Goal: Obtain resource: Obtain resource

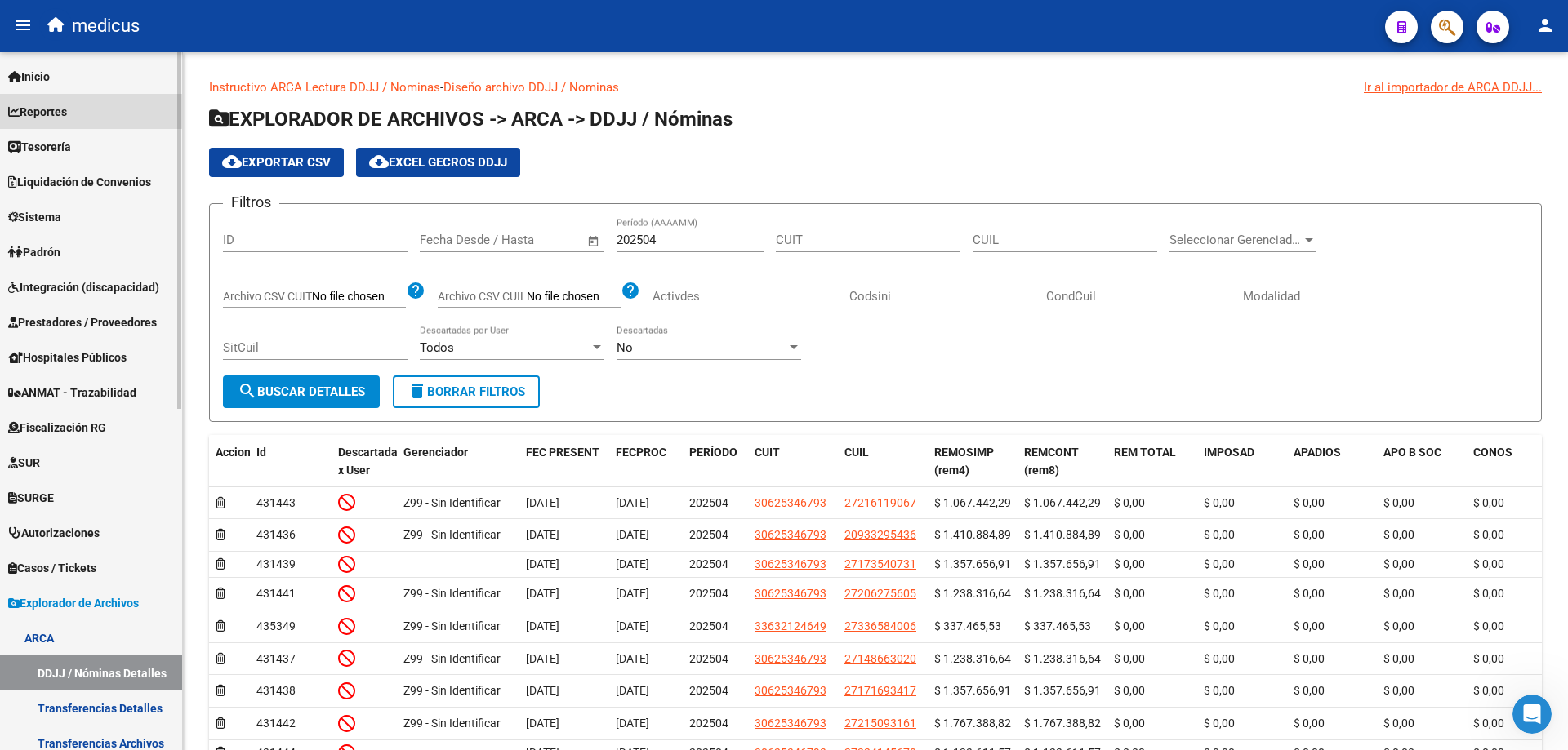
click at [49, 108] on span "Reportes" at bounding box center [37, 112] width 59 height 18
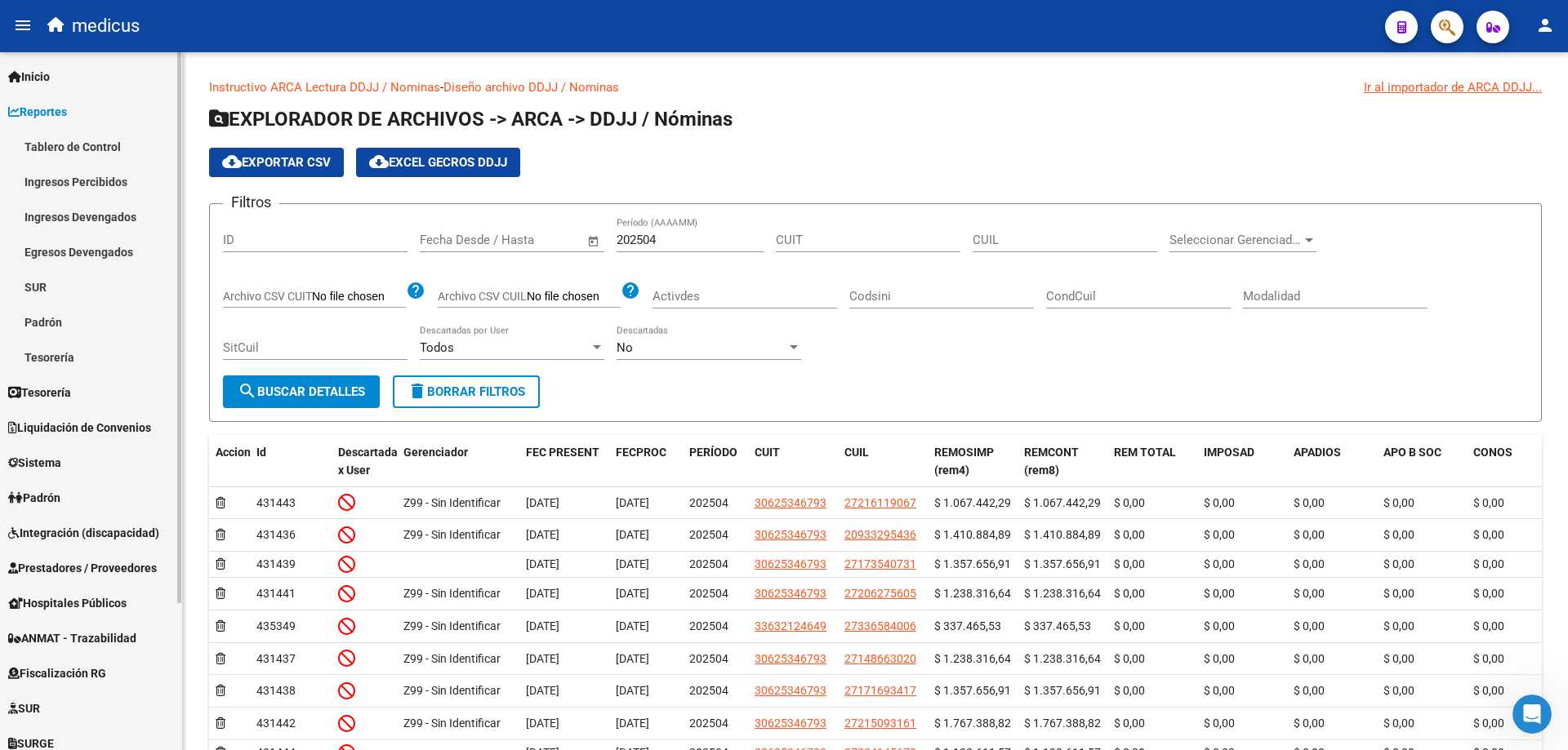
click at [44, 114] on span "Reportes" at bounding box center [37, 112] width 59 height 18
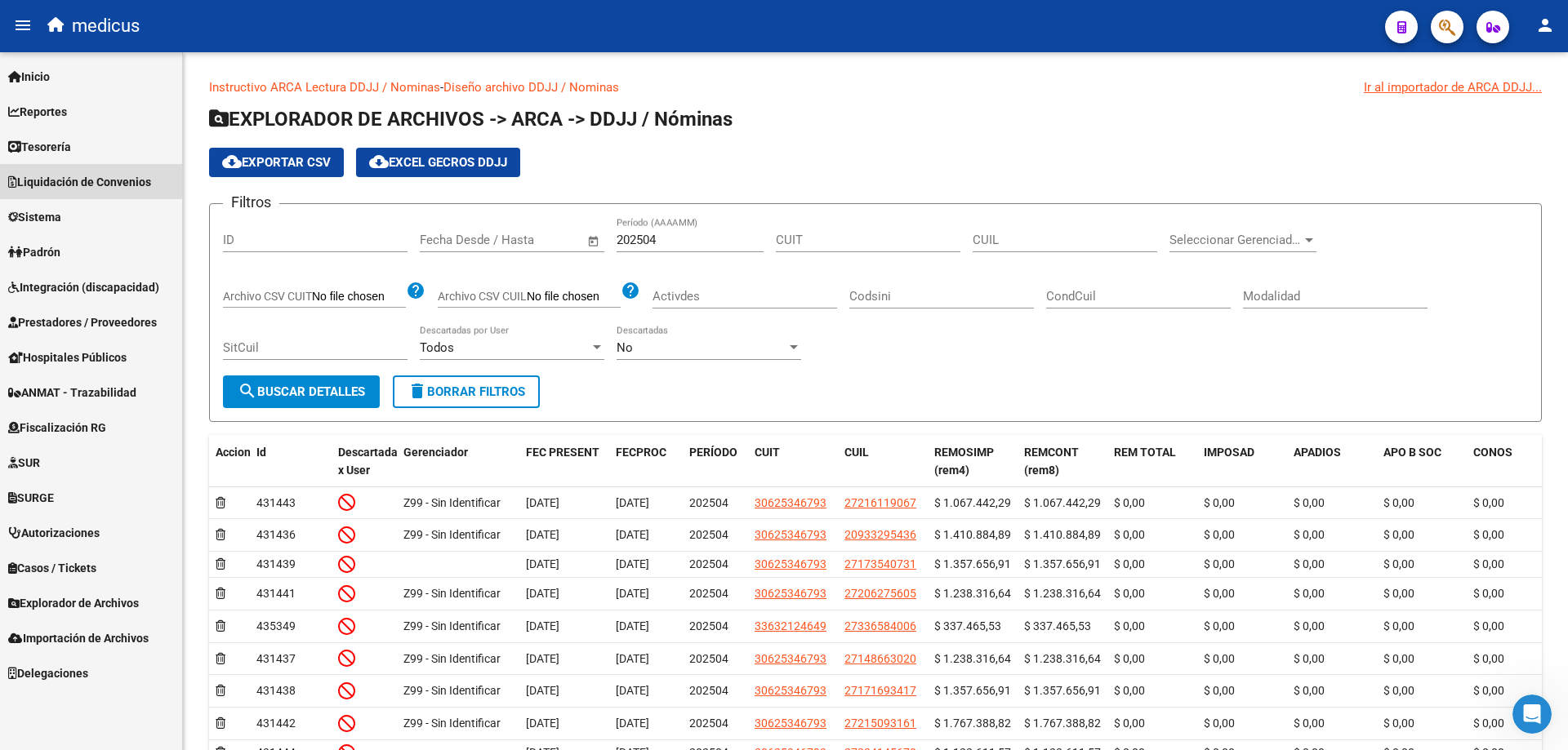
click at [83, 179] on span "Liquidación de Convenios" at bounding box center [79, 182] width 143 height 18
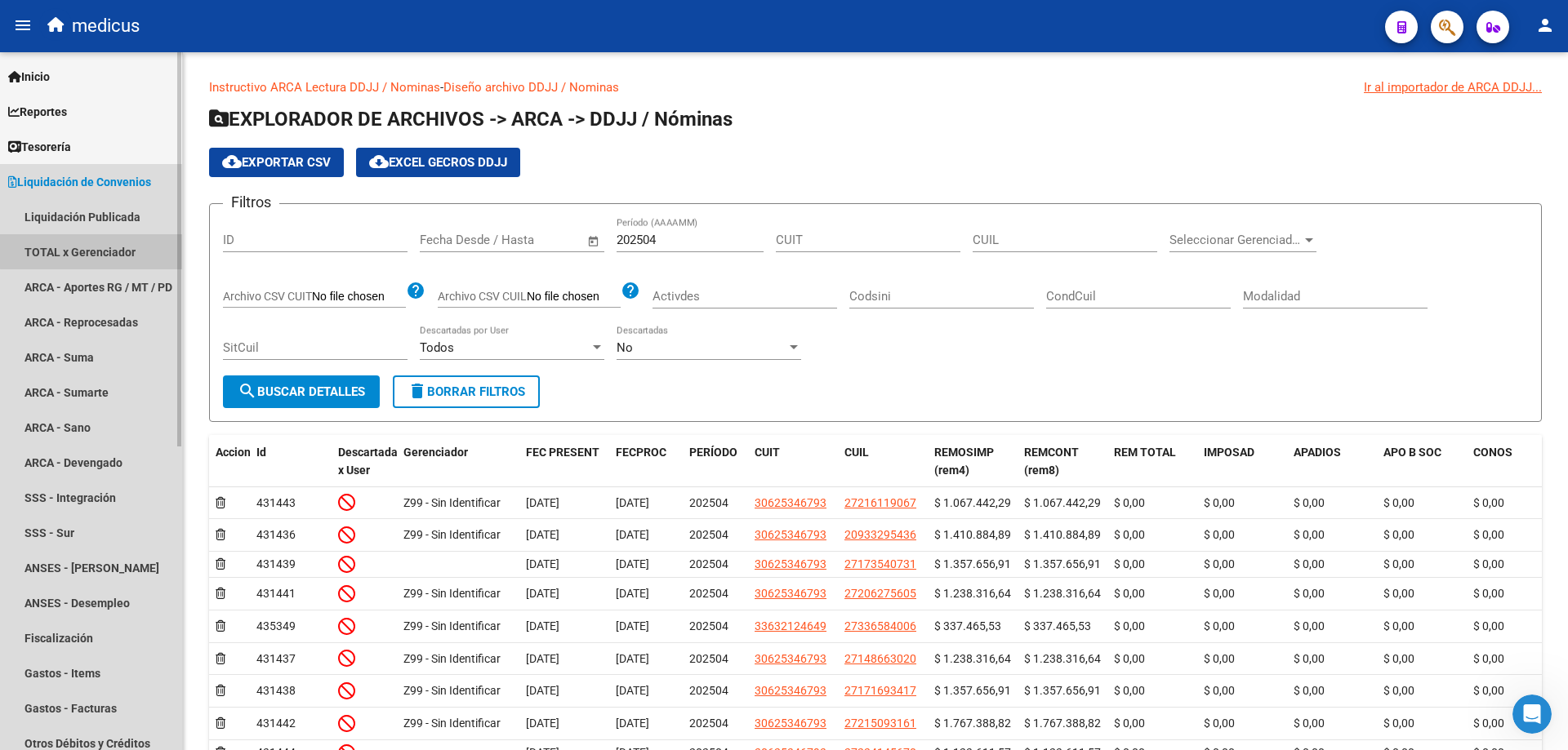
click at [118, 250] on link "TOTAL x Gerenciador" at bounding box center [91, 251] width 182 height 35
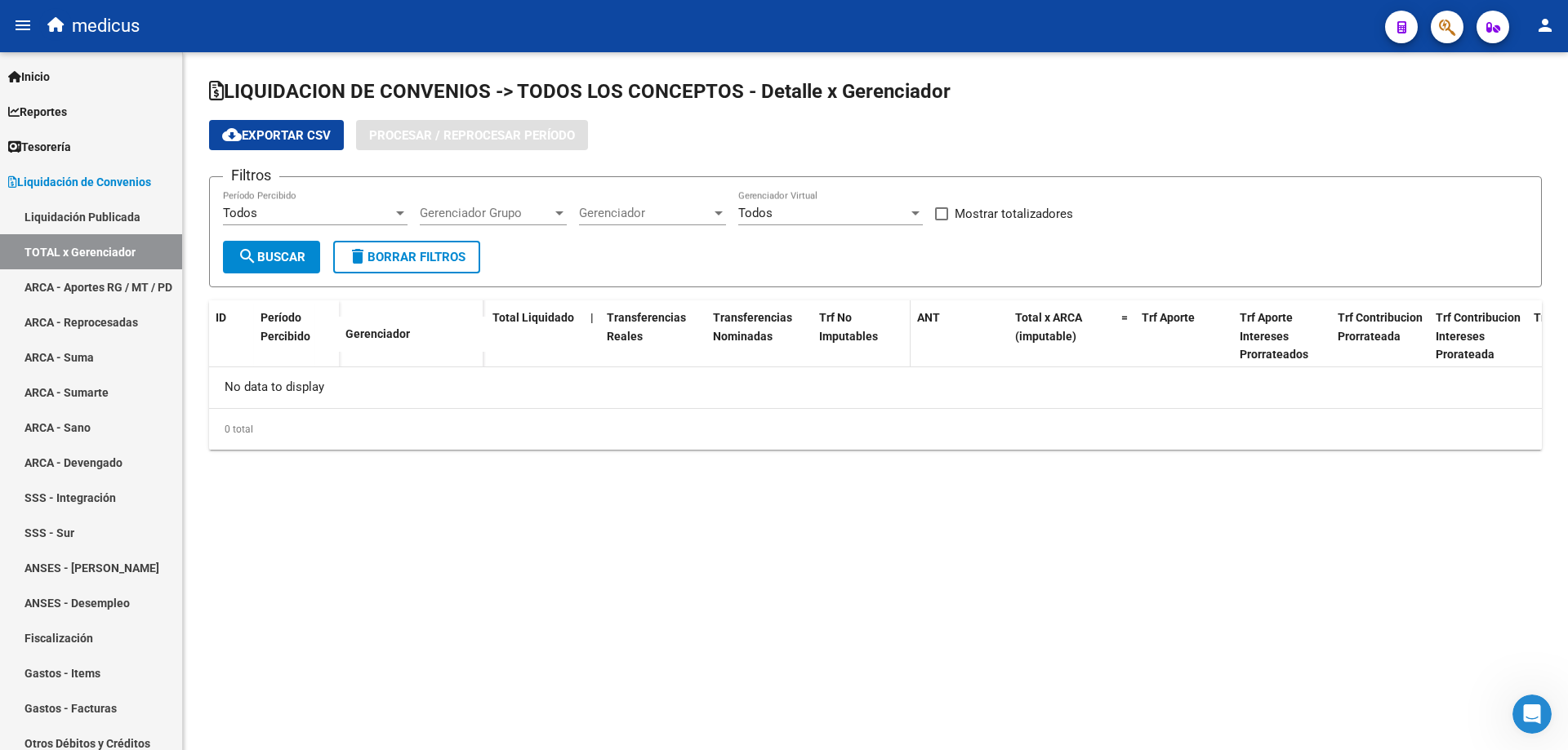
checkbox input "true"
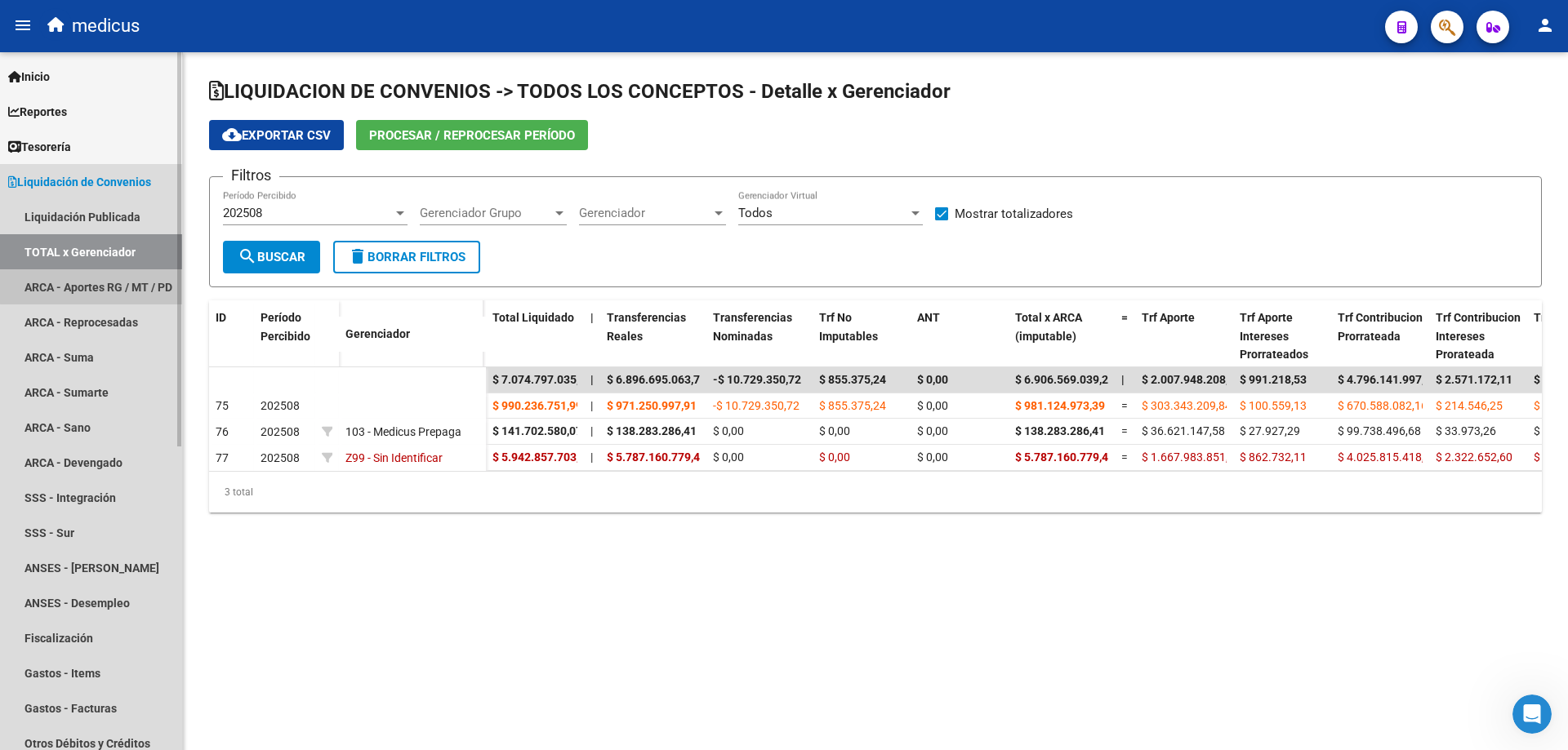
click at [104, 272] on link "ARCA - Aportes RG / MT / PD" at bounding box center [91, 287] width 182 height 35
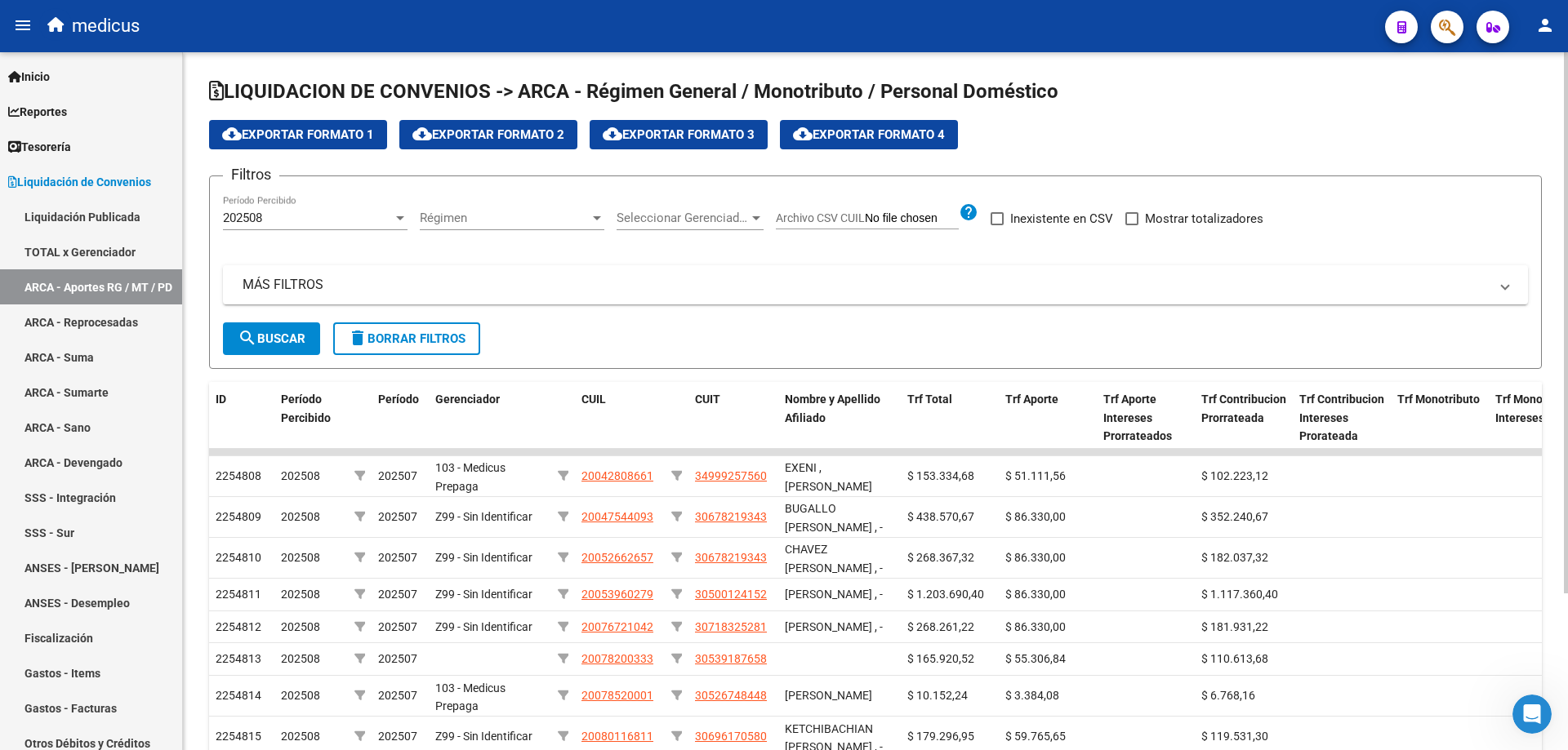
click at [396, 219] on div at bounding box center [400, 218] width 8 height 4
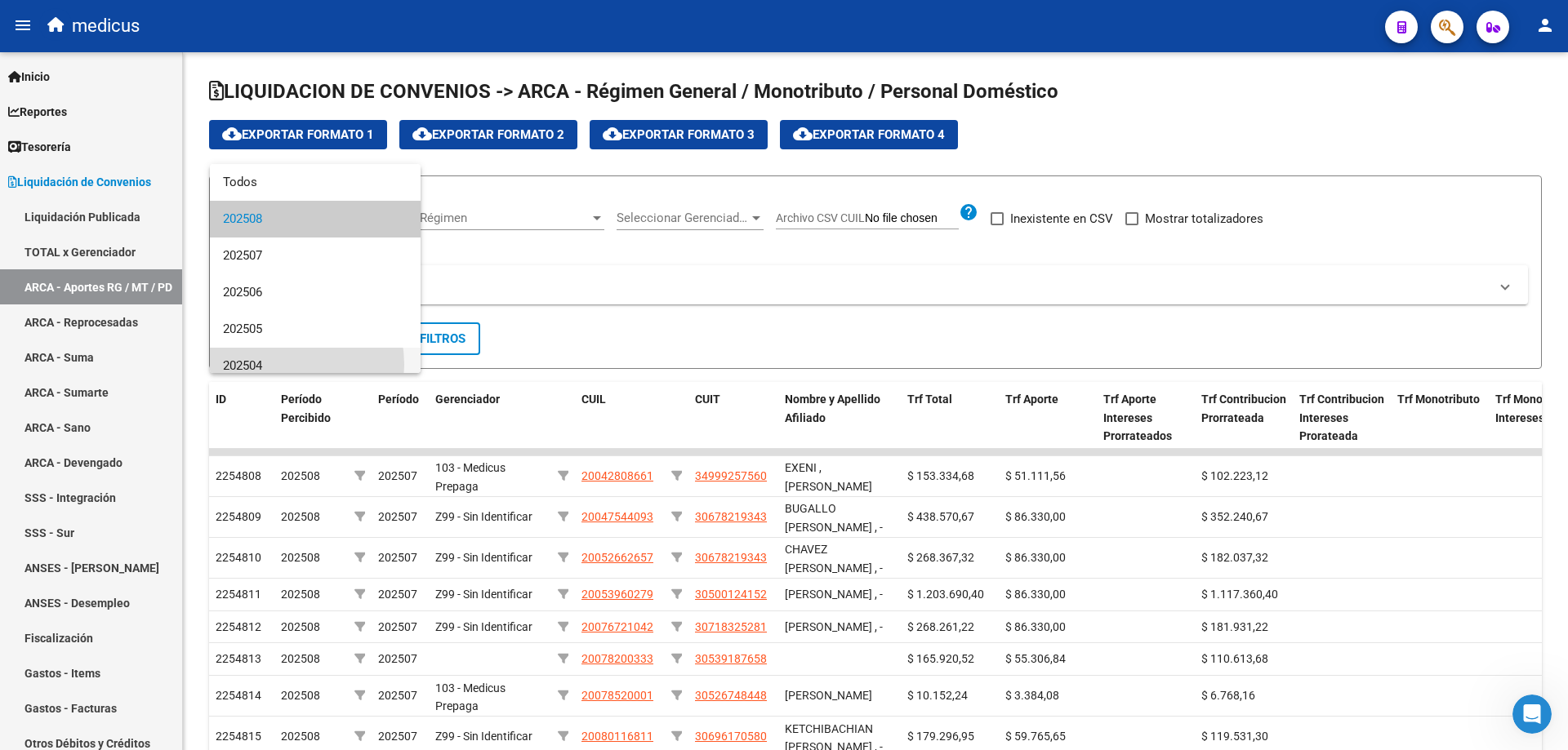
click at [272, 365] on span "202504" at bounding box center [315, 366] width 185 height 37
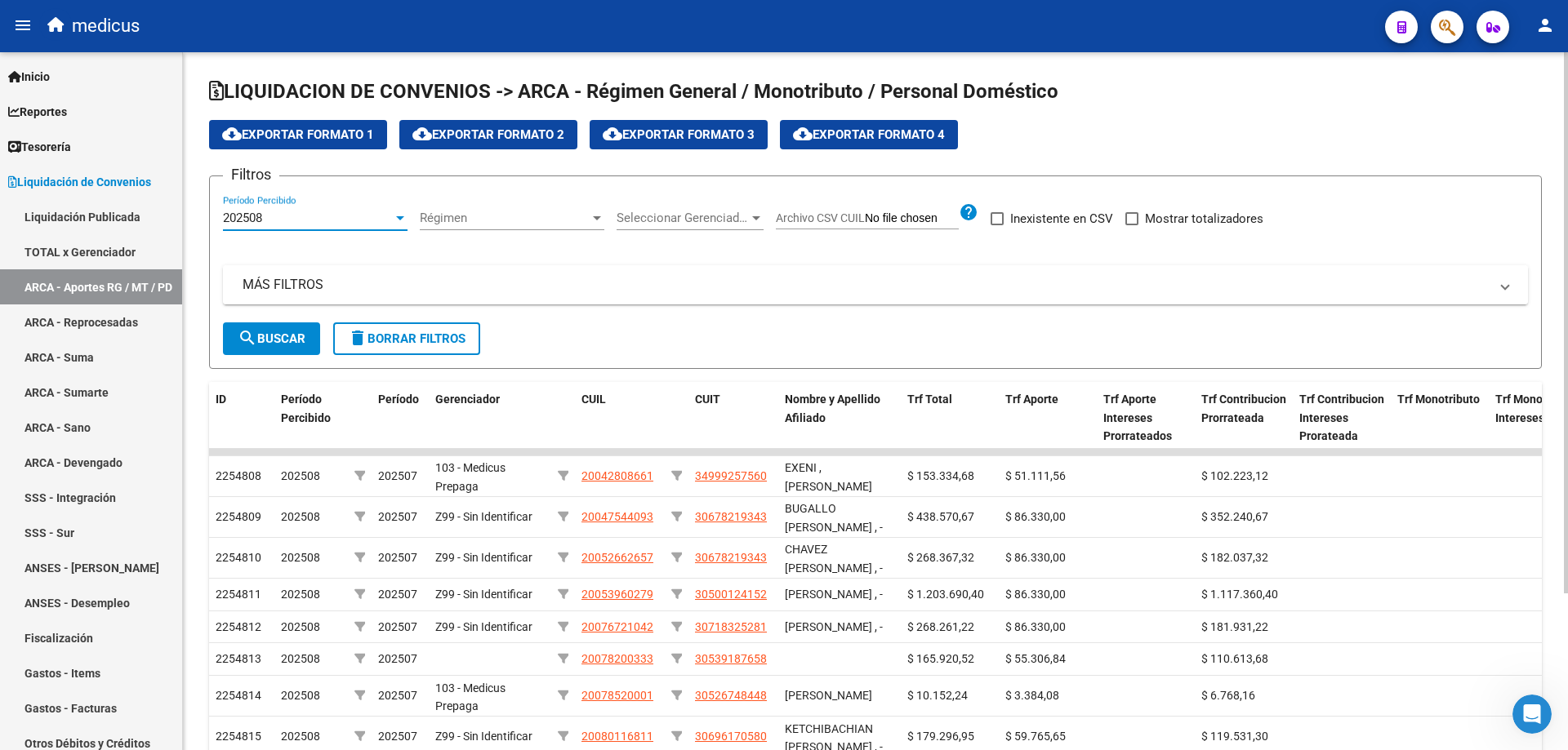
scroll to position [11, 0]
click at [1133, 226] on label "Mostrar totalizadores" at bounding box center [1194, 219] width 138 height 20
click at [1132, 226] on input "Mostrar totalizadores" at bounding box center [1131, 225] width 1 height 1
checkbox input "true"
click at [278, 345] on span "search Buscar" at bounding box center [271, 339] width 68 height 15
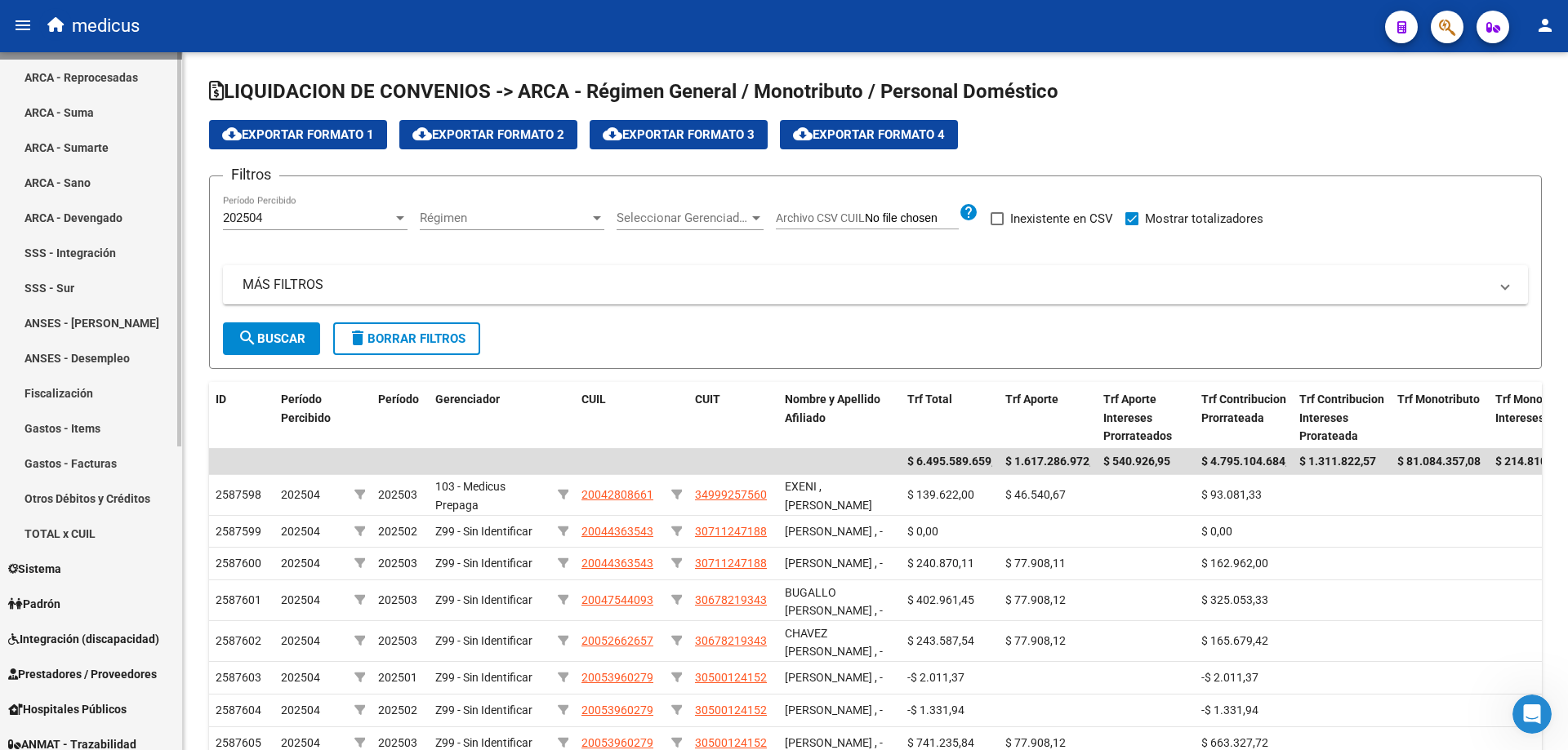
scroll to position [123, 0]
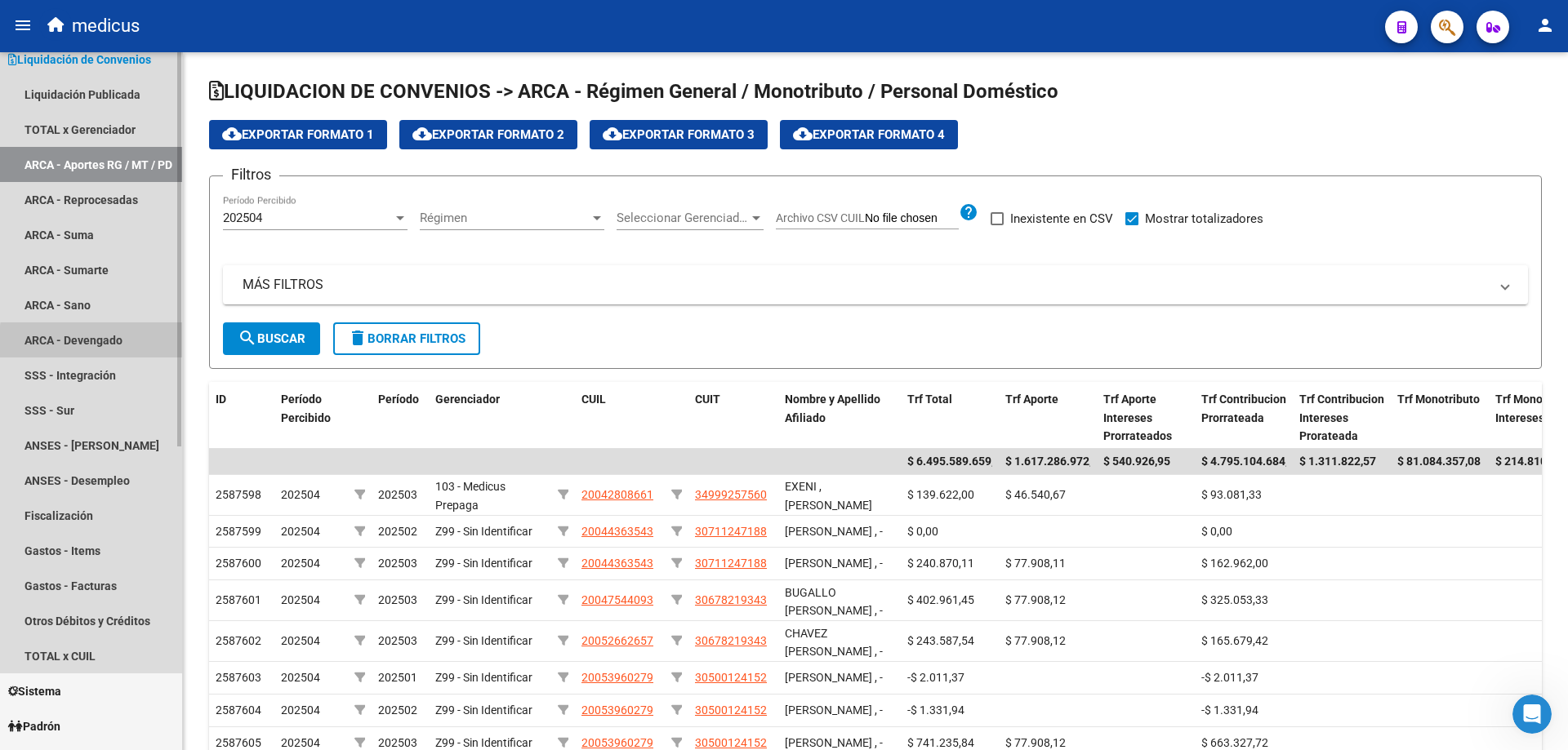
click at [113, 344] on link "ARCA - Devengado" at bounding box center [91, 340] width 182 height 35
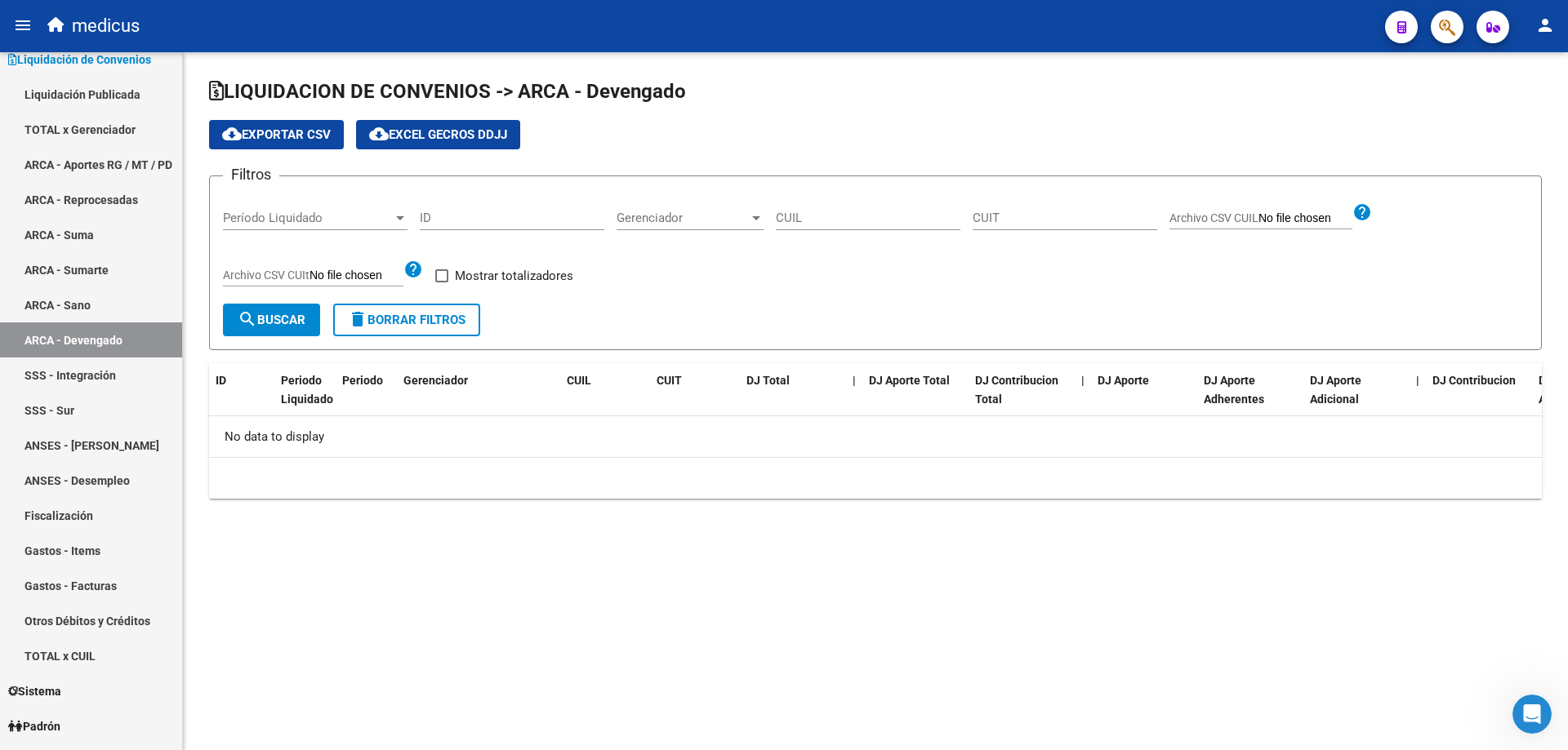
click at [399, 218] on div at bounding box center [400, 218] width 8 height 4
click at [631, 278] on div at bounding box center [784, 375] width 1568 height 750
click at [400, 217] on div at bounding box center [400, 218] width 8 height 4
click at [400, 217] on span "Todas" at bounding box center [315, 219] width 185 height 37
click at [275, 316] on span "search Buscar" at bounding box center [271, 320] width 68 height 15
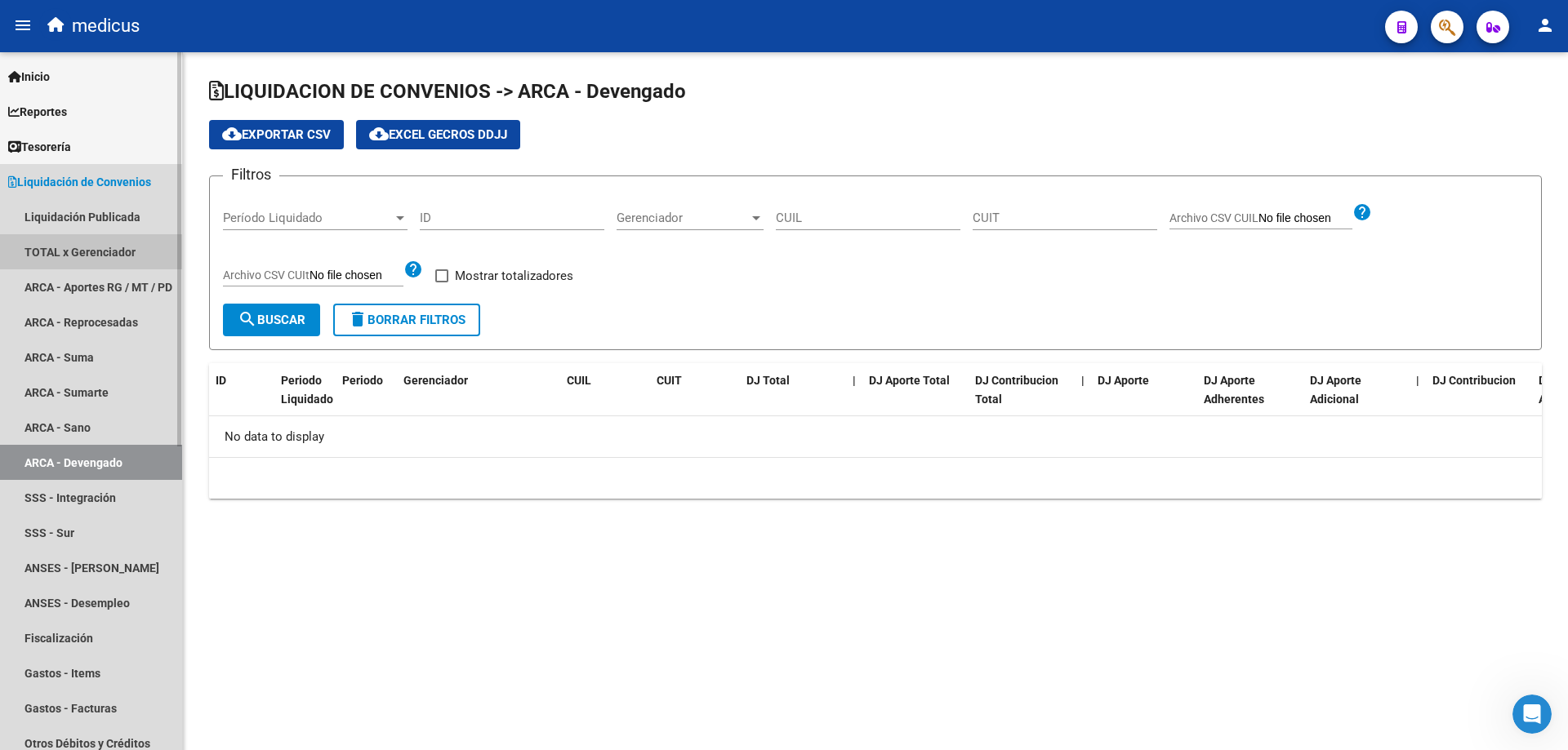
click at [106, 257] on link "TOTAL x Gerenciador" at bounding box center [91, 251] width 182 height 35
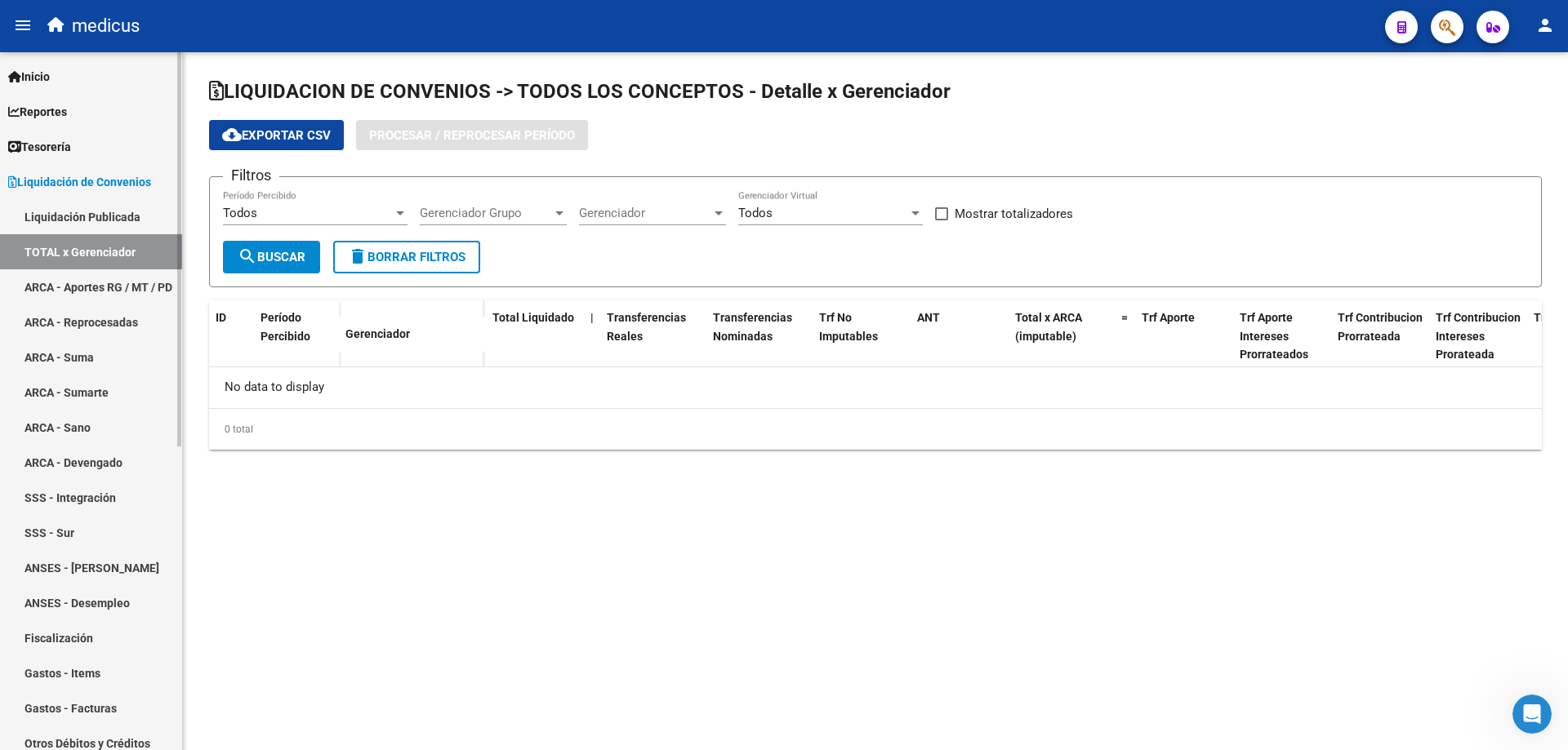
checkbox input "true"
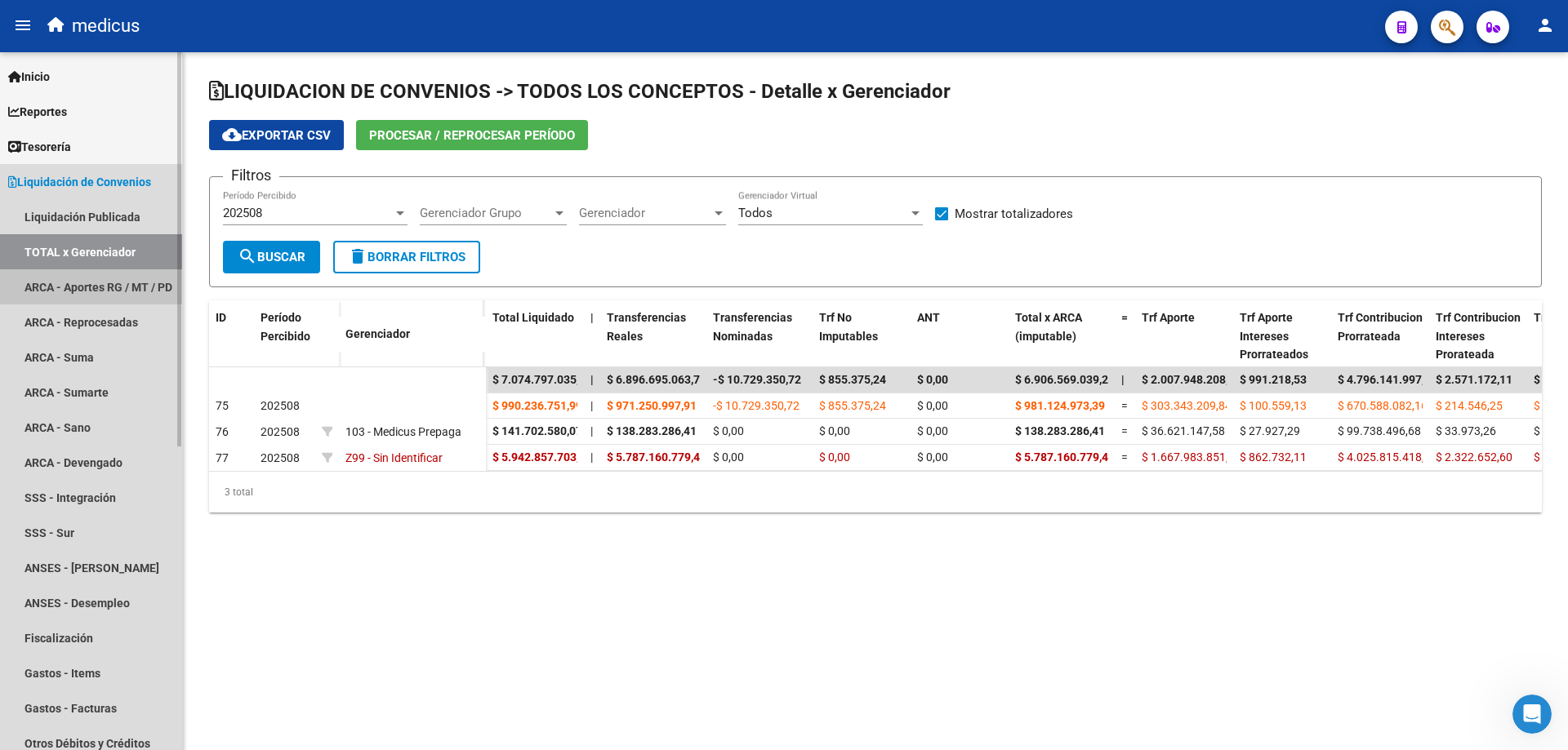
click at [108, 278] on link "ARCA - Aportes RG / MT / PD" at bounding box center [91, 287] width 182 height 35
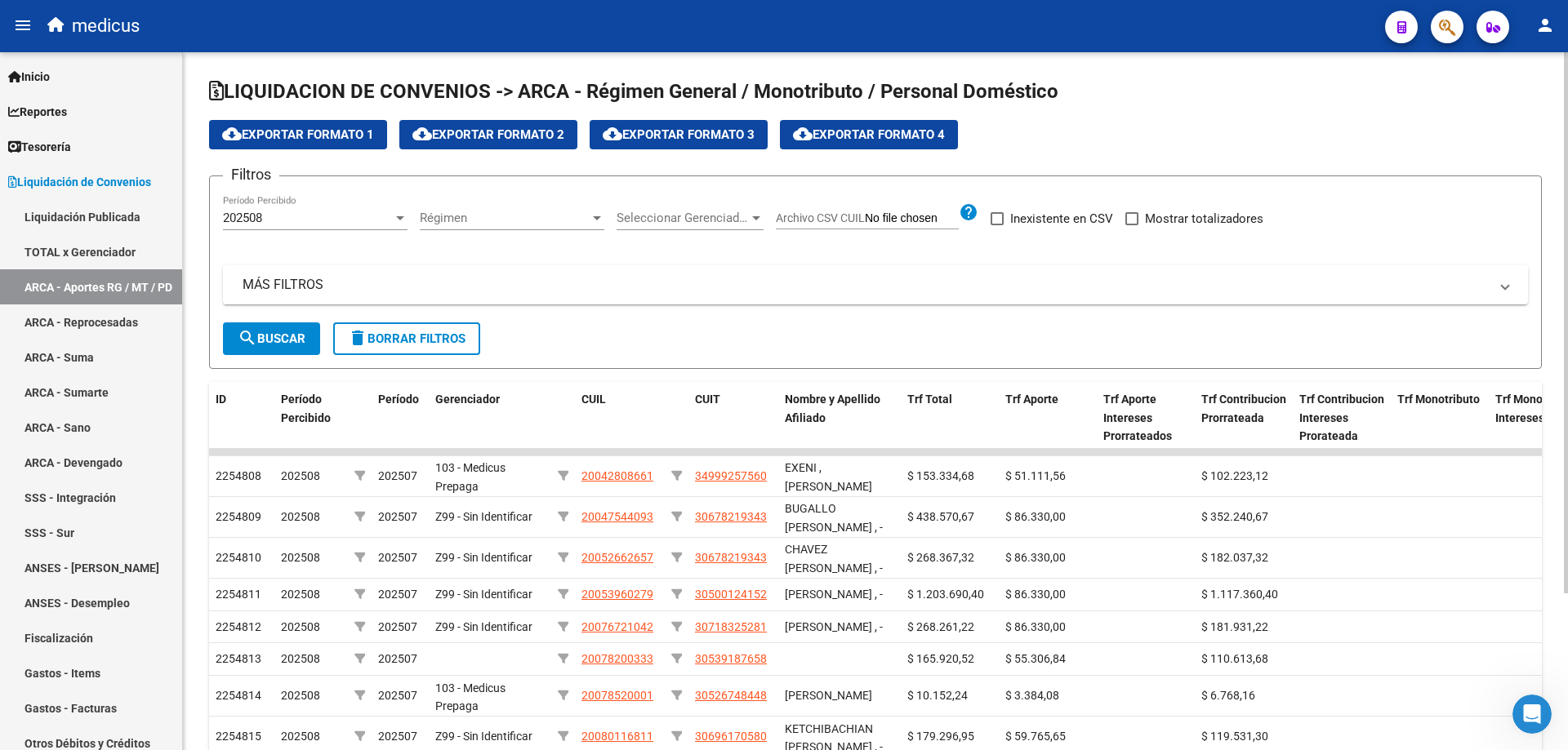
click at [590, 221] on div at bounding box center [597, 218] width 15 height 13
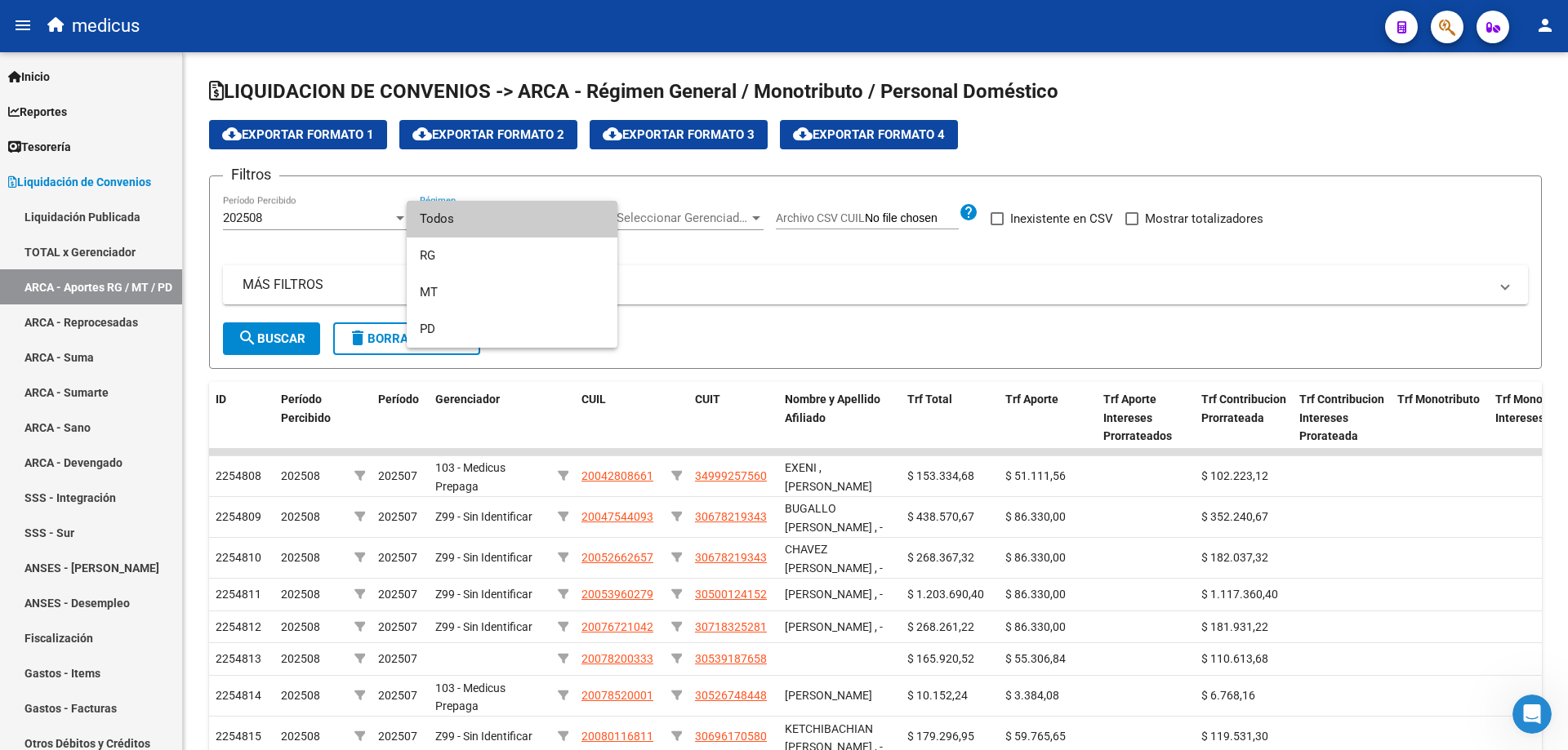
click at [723, 278] on div at bounding box center [784, 375] width 1568 height 750
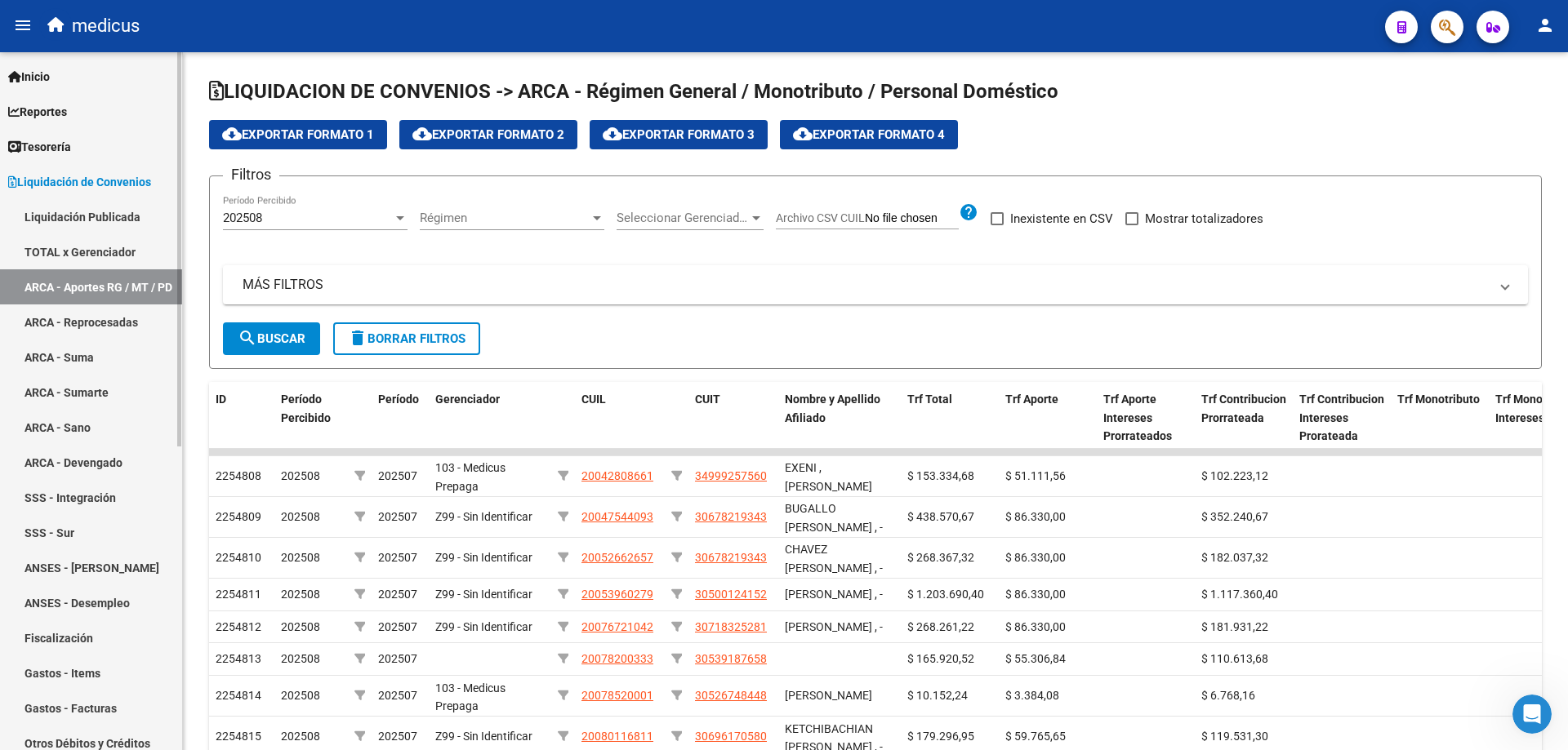
click at [106, 462] on link "ARCA - Devengado" at bounding box center [91, 462] width 182 height 35
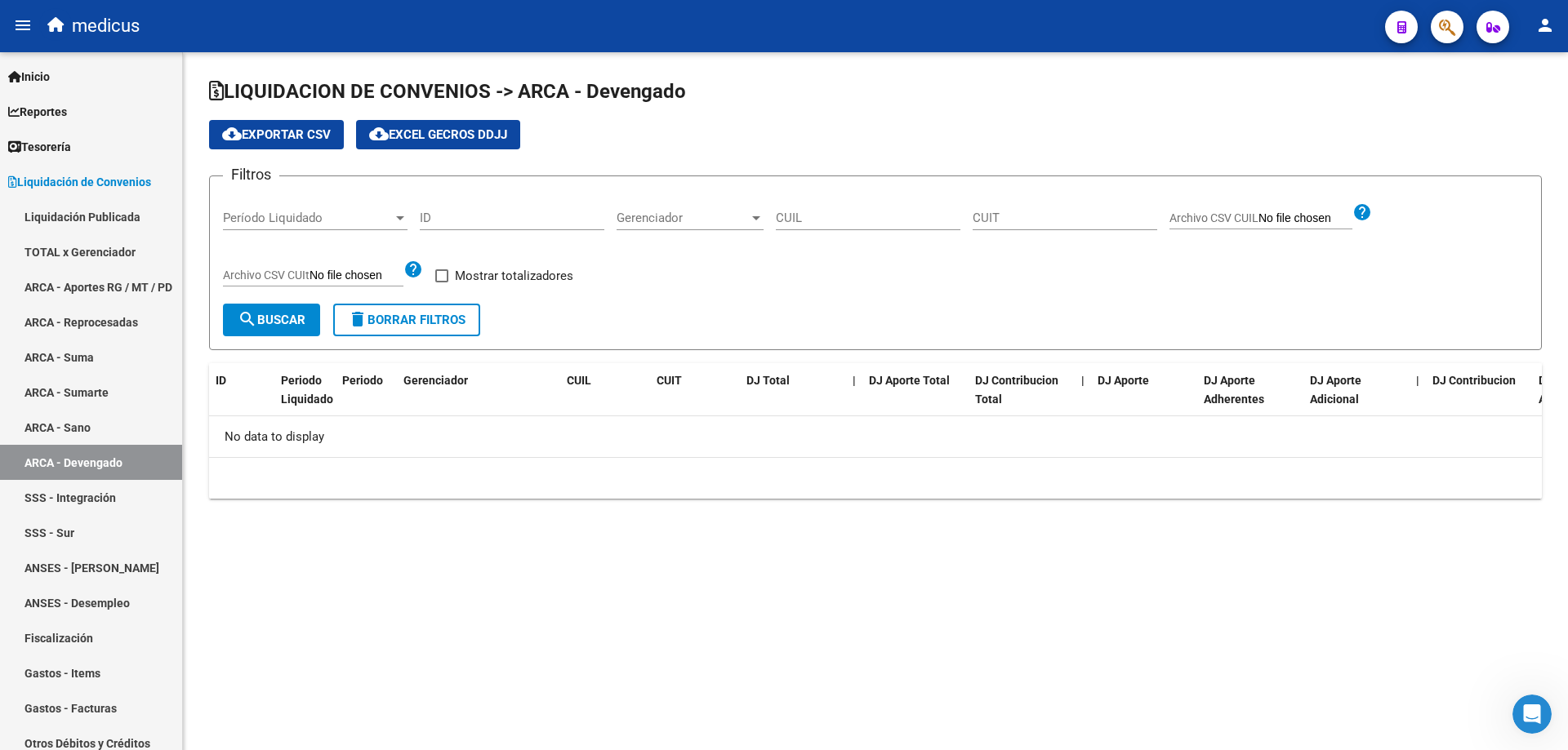
click at [400, 224] on div at bounding box center [401, 218] width 15 height 13
click at [400, 225] on span "Todas" at bounding box center [315, 219] width 185 height 37
click at [365, 277] on input "Archivo CSV CUIt" at bounding box center [356, 276] width 94 height 15
click at [484, 217] on input "ID" at bounding box center [512, 218] width 185 height 15
click at [677, 219] on span "Gerenciador" at bounding box center [683, 218] width 132 height 15
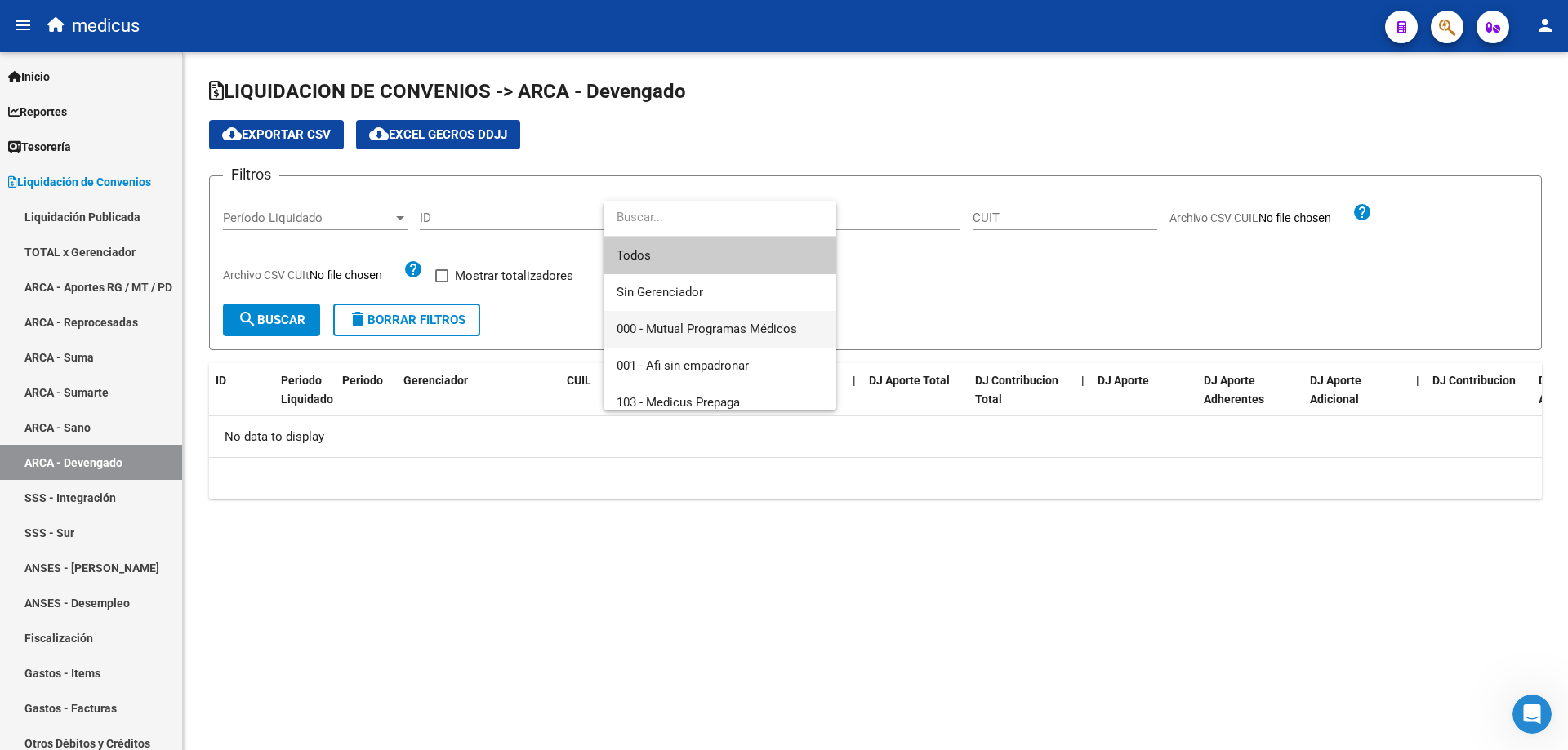
scroll to position [84, 0]
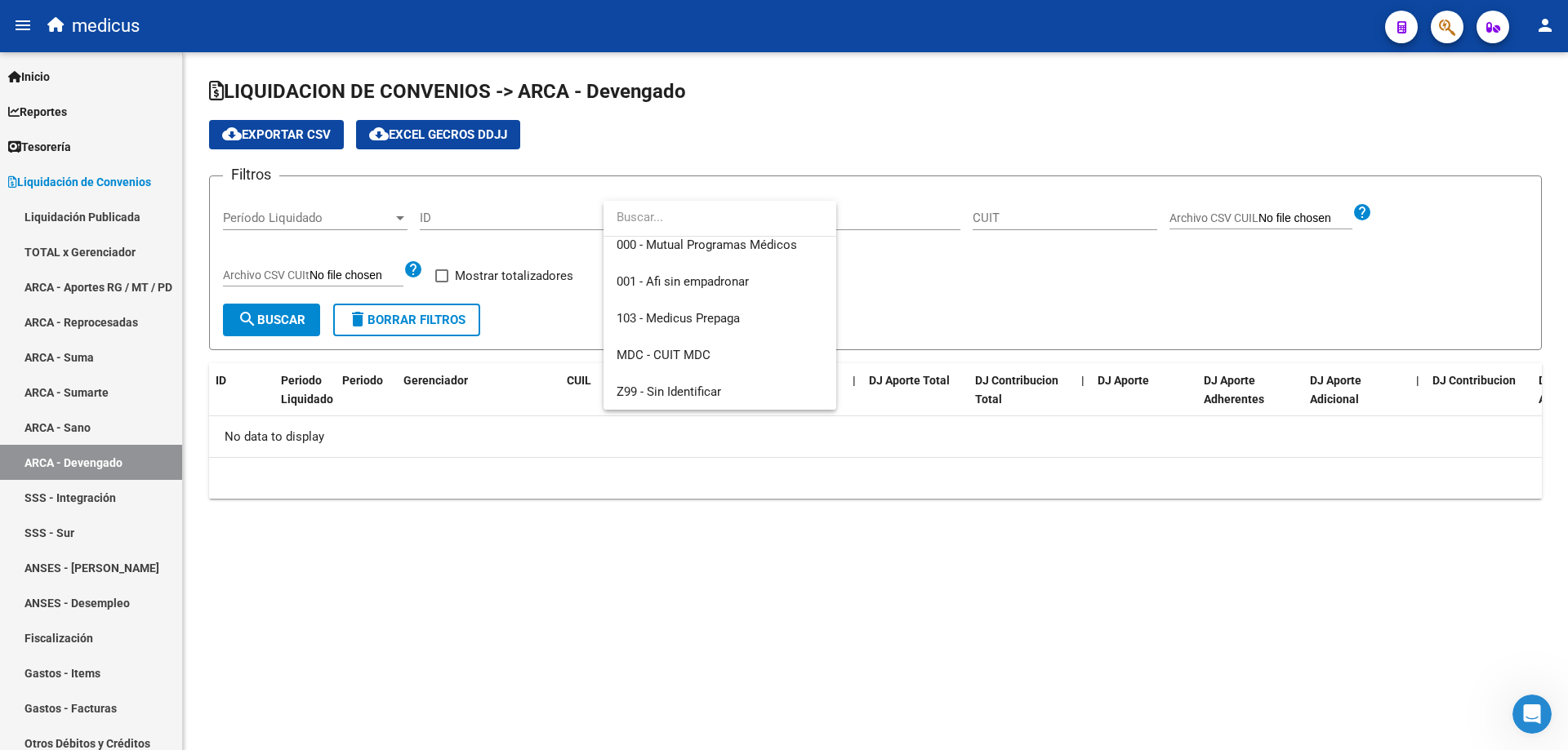
click at [1039, 302] on div at bounding box center [784, 375] width 1568 height 750
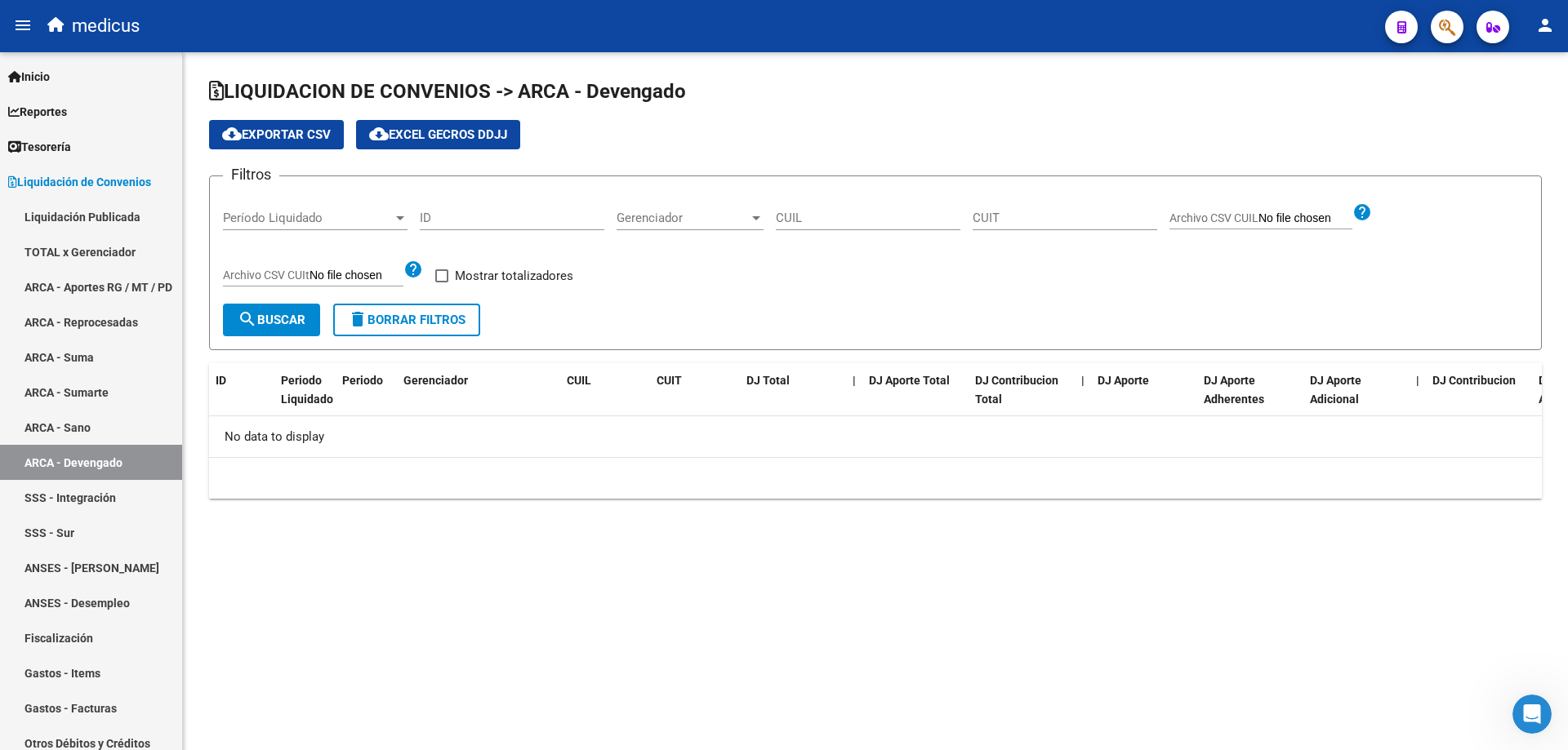
click at [442, 279] on span at bounding box center [442, 276] width 13 height 13
click at [442, 283] on input "Mostrar totalizadores" at bounding box center [441, 283] width 1 height 1
click at [442, 279] on span at bounding box center [442, 276] width 13 height 13
click at [442, 283] on input "Mostrar totalizadores" at bounding box center [441, 283] width 1 height 1
checkbox input "false"
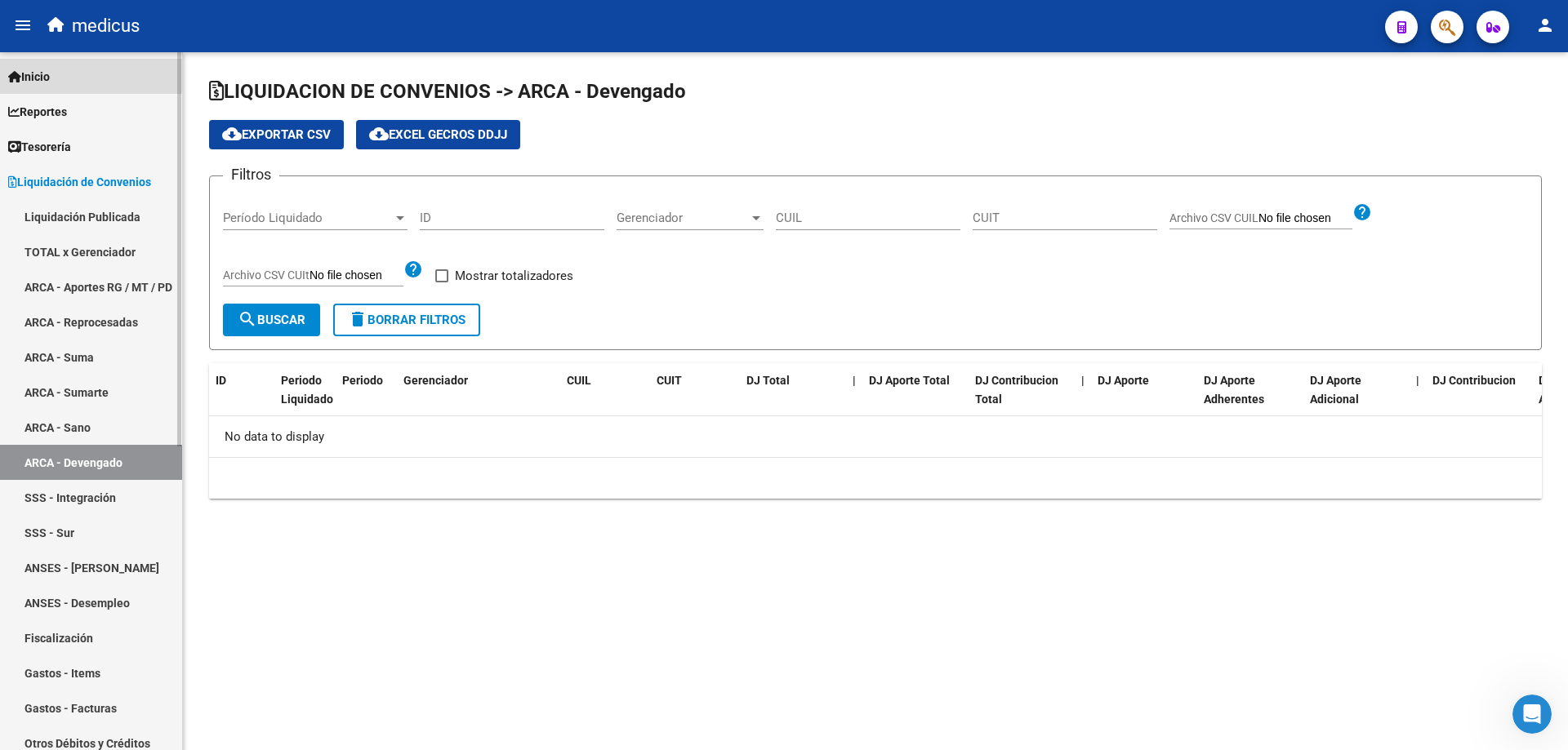
click at [45, 72] on span "Inicio" at bounding box center [29, 77] width 42 height 18
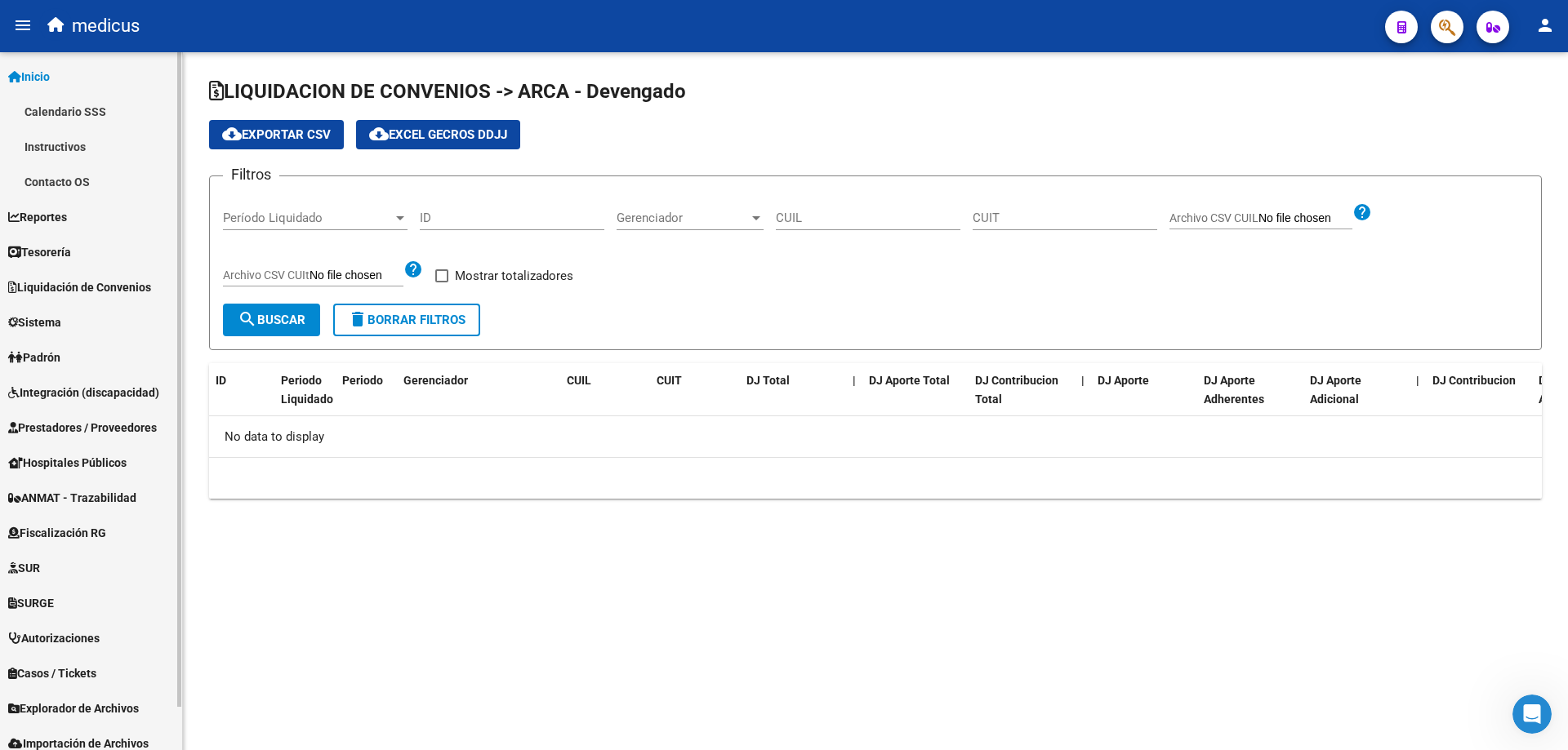
click at [42, 74] on span "Inicio" at bounding box center [29, 77] width 42 height 18
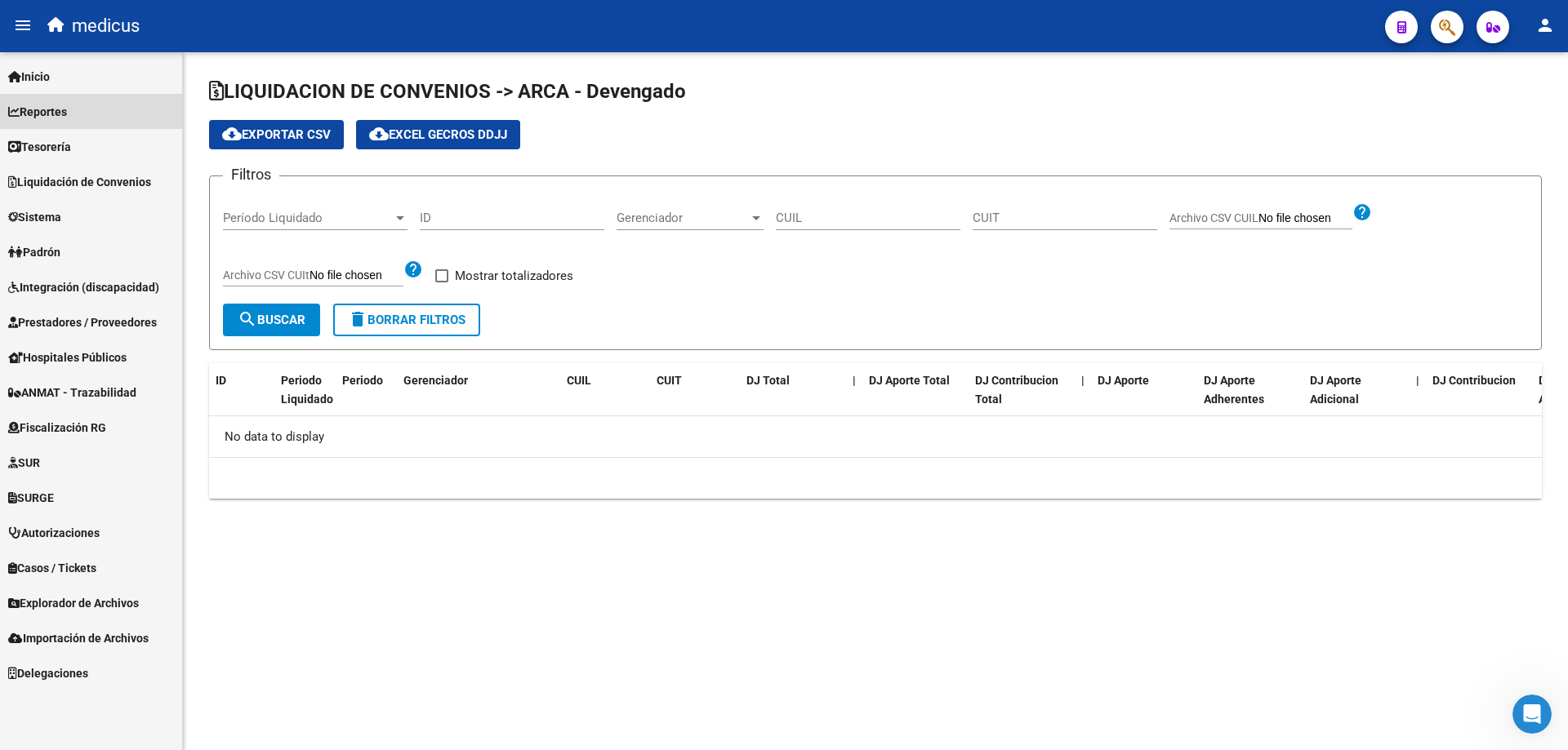
click at [67, 104] on span "Reportes" at bounding box center [37, 112] width 59 height 18
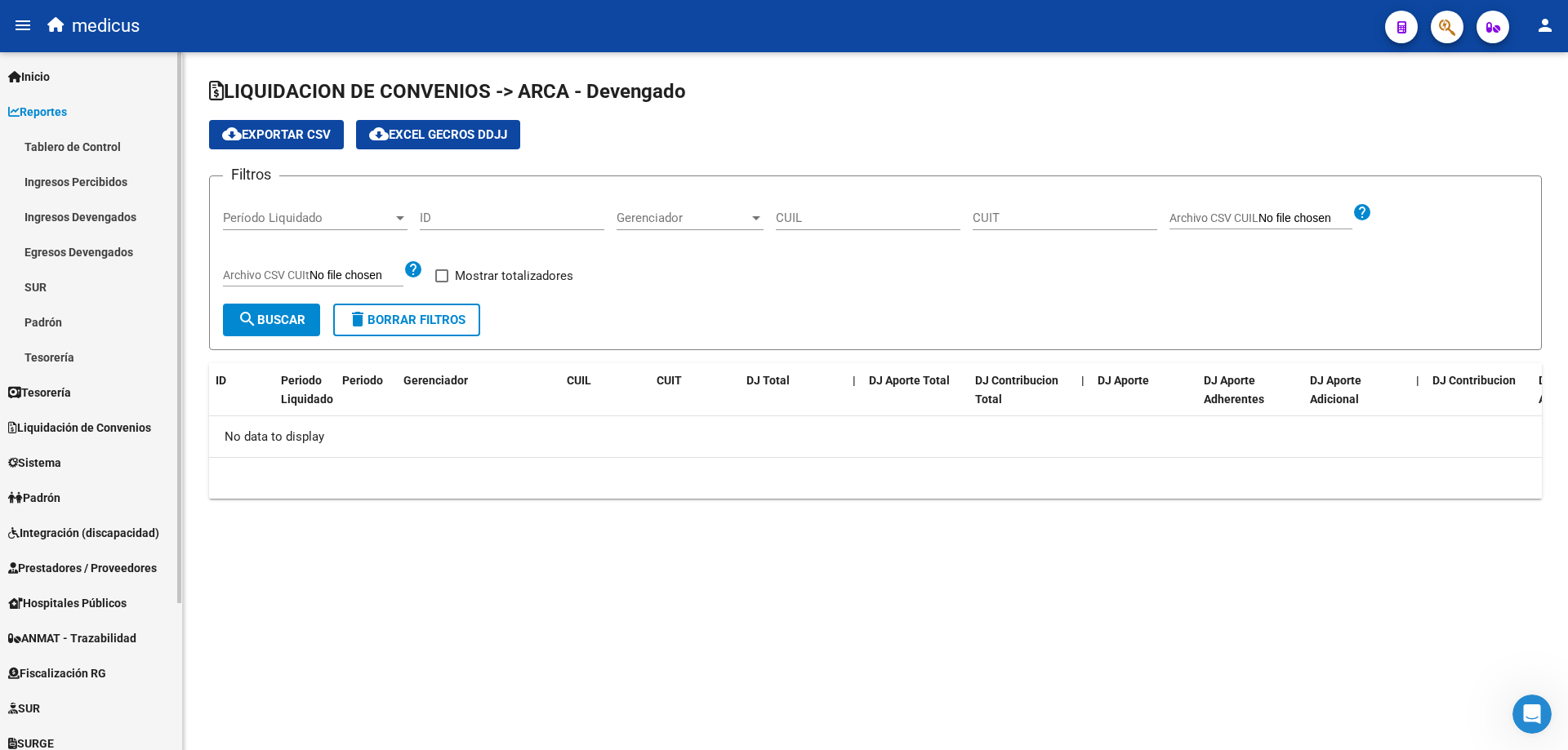
click at [101, 209] on link "Ingresos Devengados" at bounding box center [91, 217] width 182 height 35
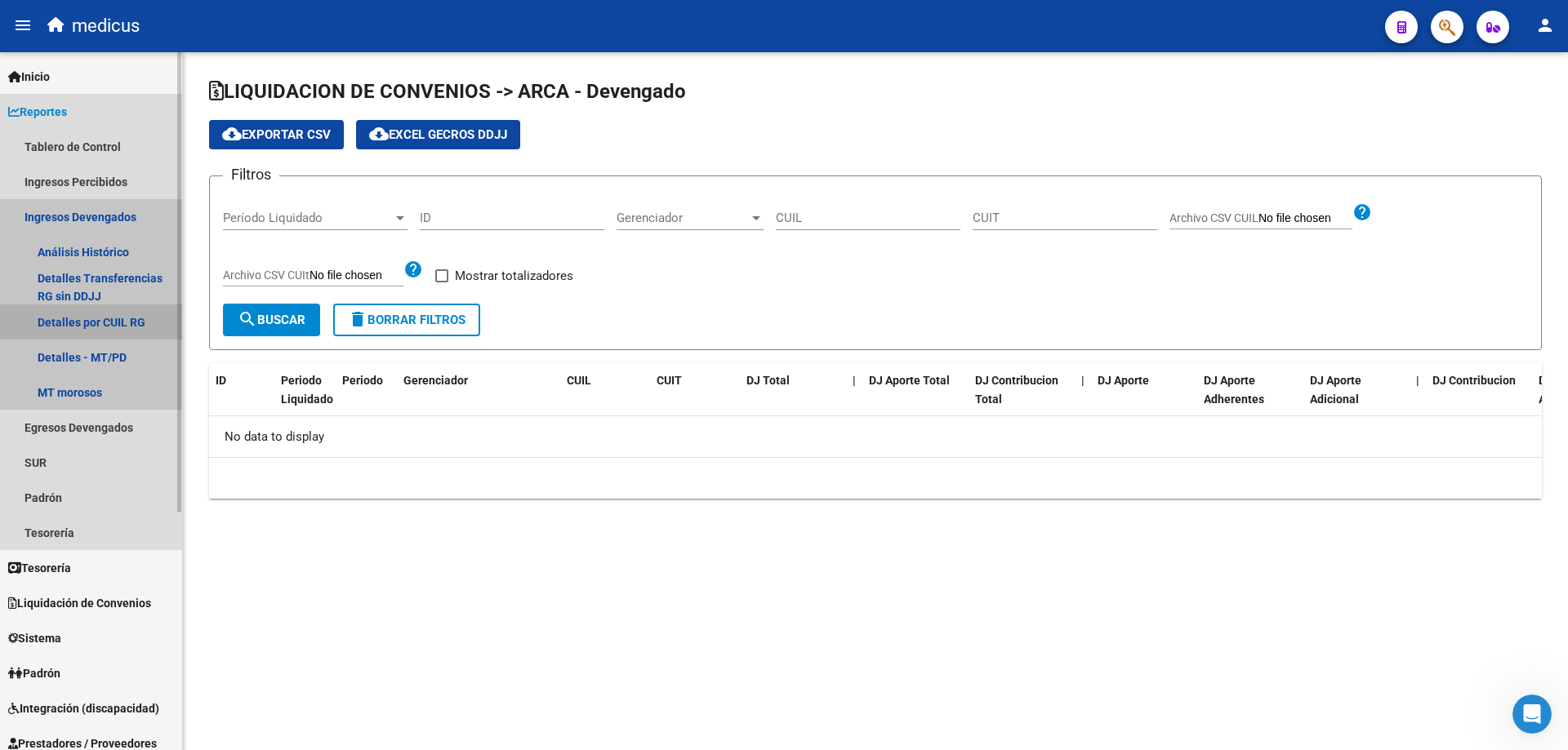
click at [119, 319] on link "Detalles por CUIL RG" at bounding box center [91, 322] width 182 height 35
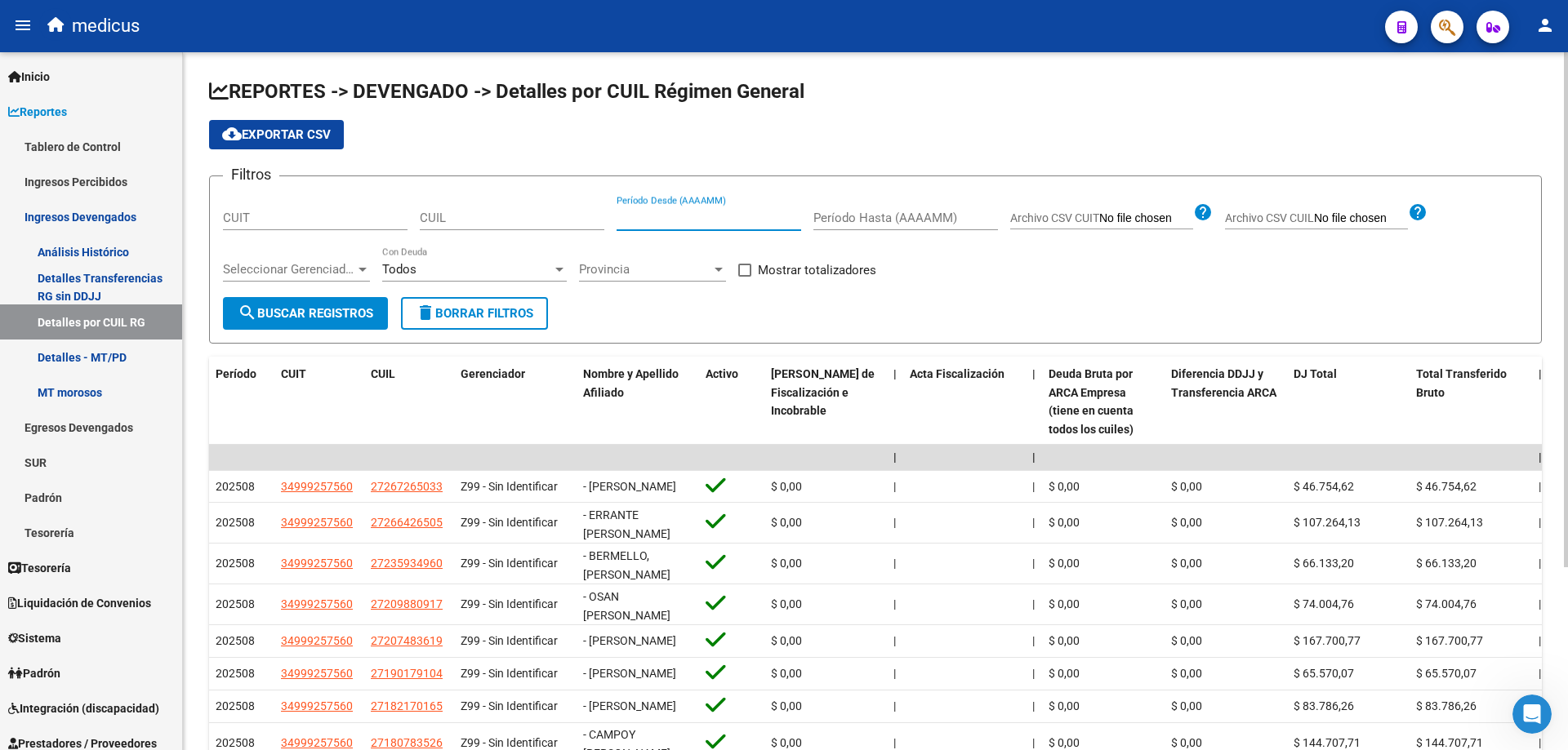
click at [704, 216] on input "Período Desde (AAAAMM)" at bounding box center [709, 218] width 185 height 15
type input "202504"
click at [746, 270] on span at bounding box center [745, 270] width 13 height 13
click at [745, 277] on input "Mostrar totalizadores" at bounding box center [744, 277] width 1 height 1
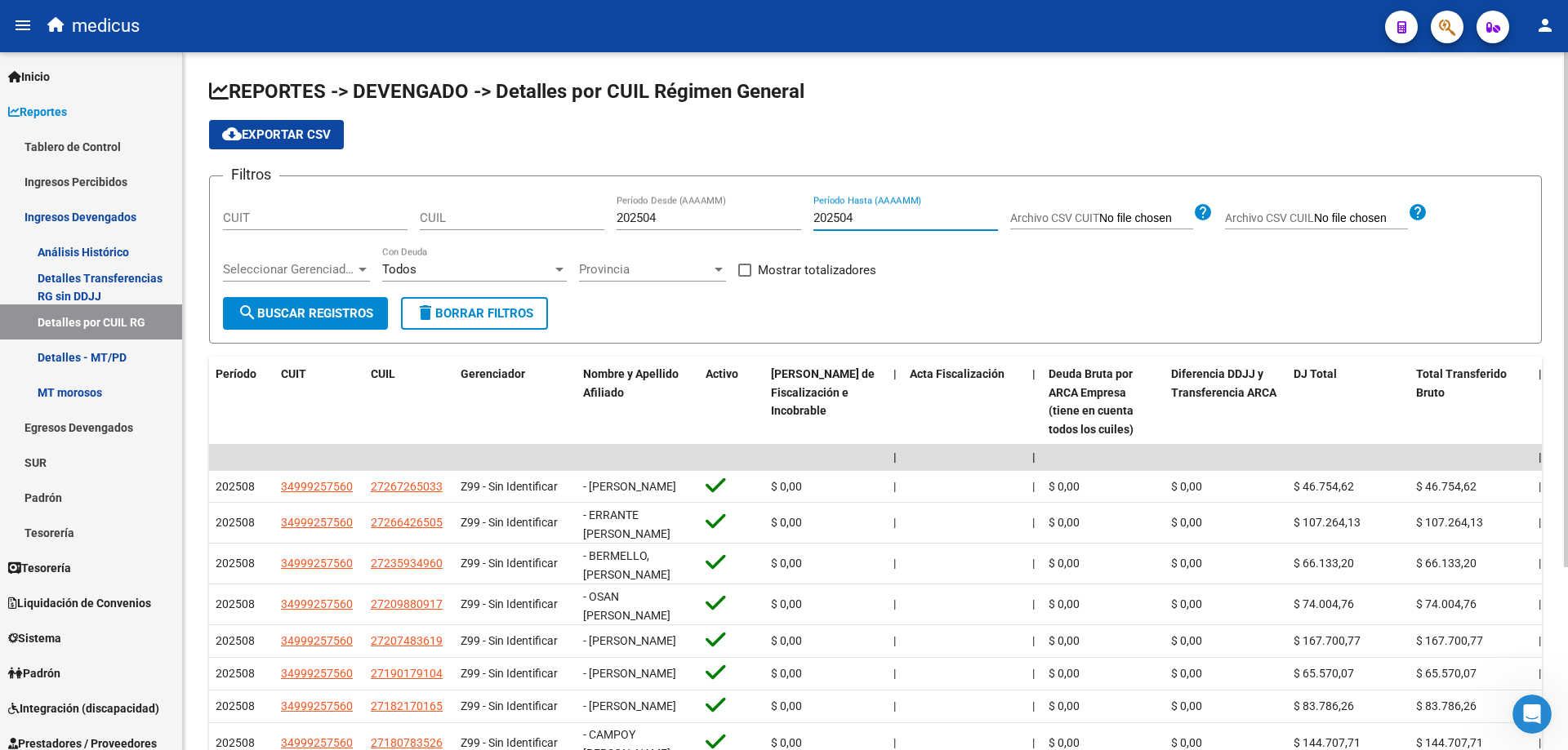
checkbox input "true"
click at [319, 316] on span "search Buscar Registros" at bounding box center [305, 314] width 135 height 15
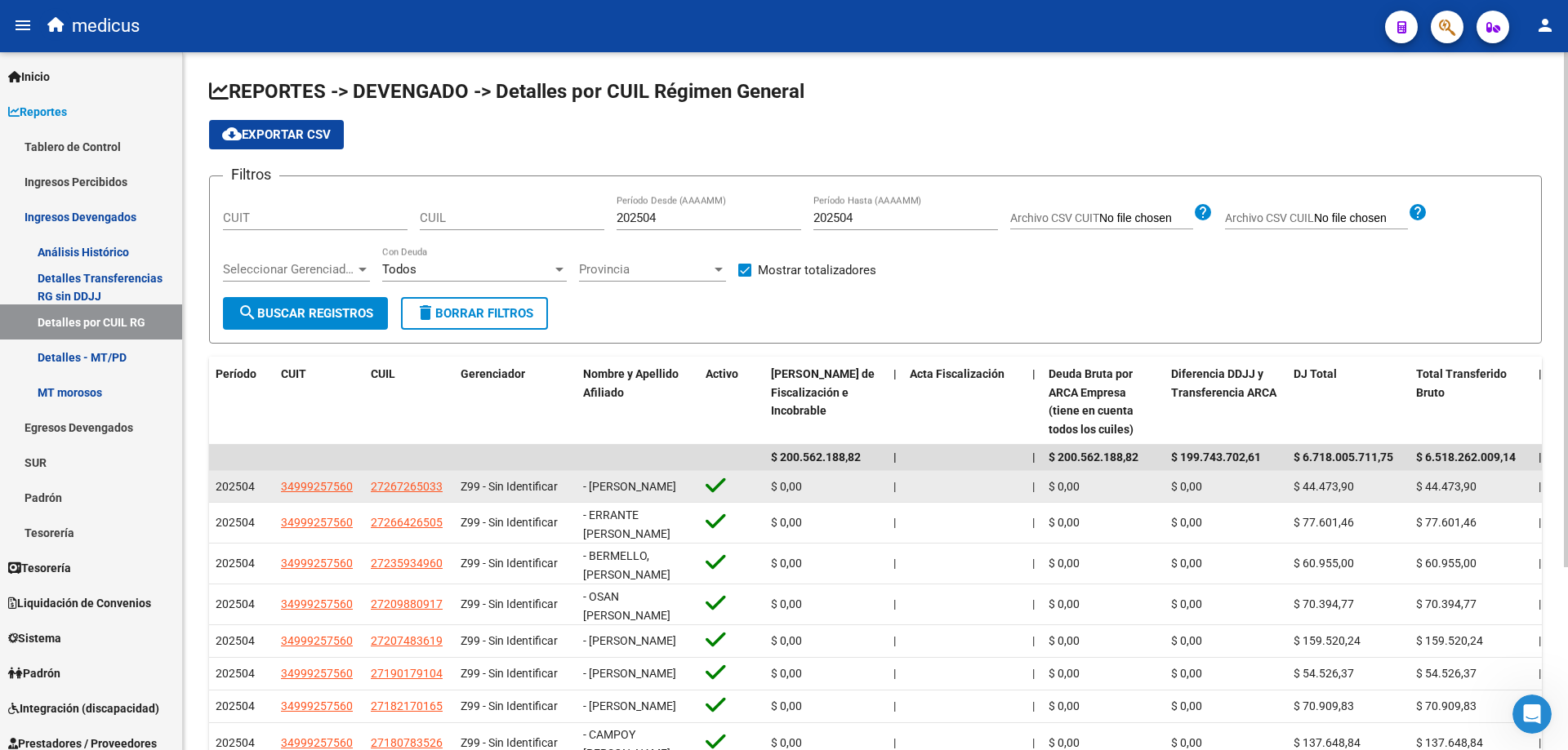
scroll to position [248, 0]
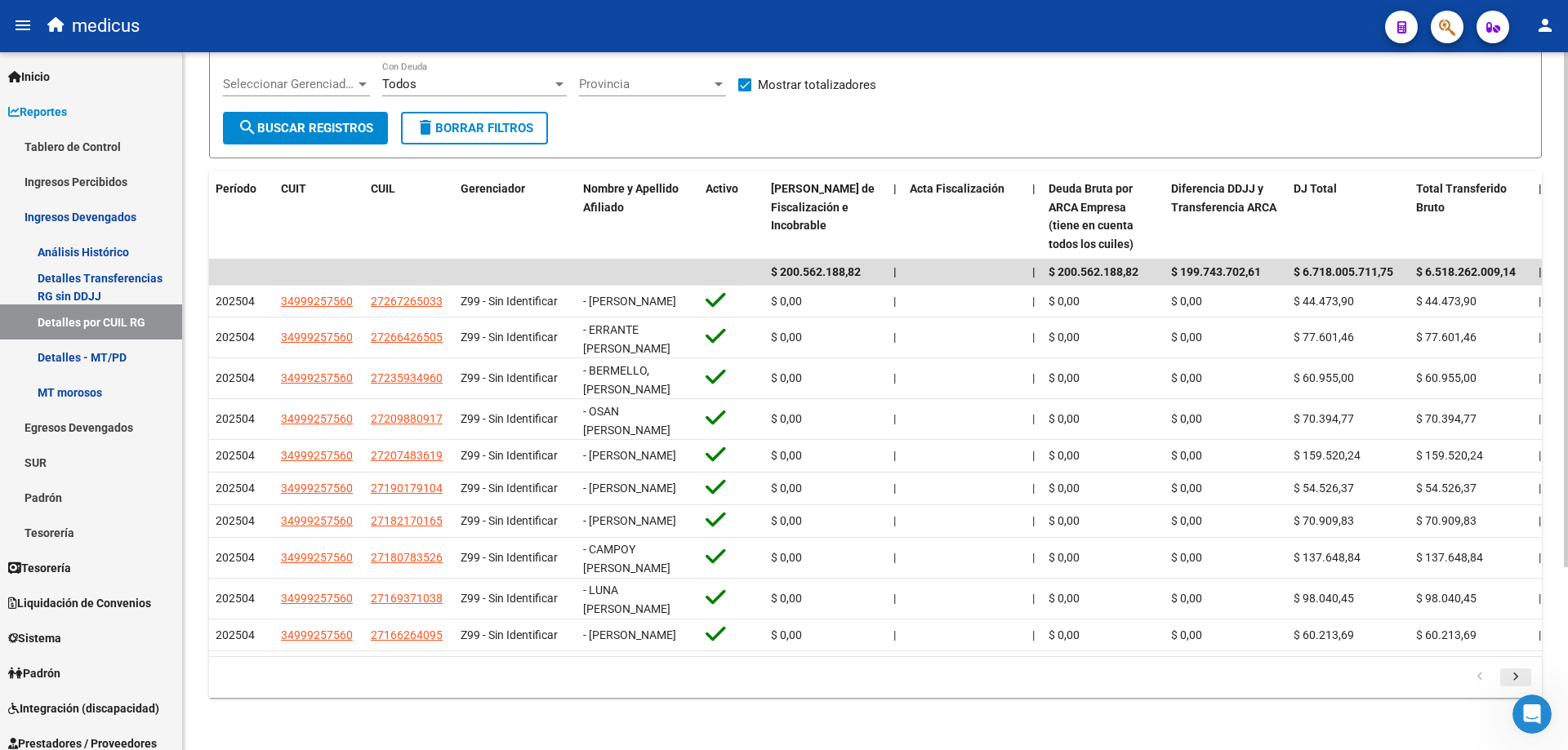
click at [1523, 676] on icon "go to next page" at bounding box center [1516, 679] width 21 height 20
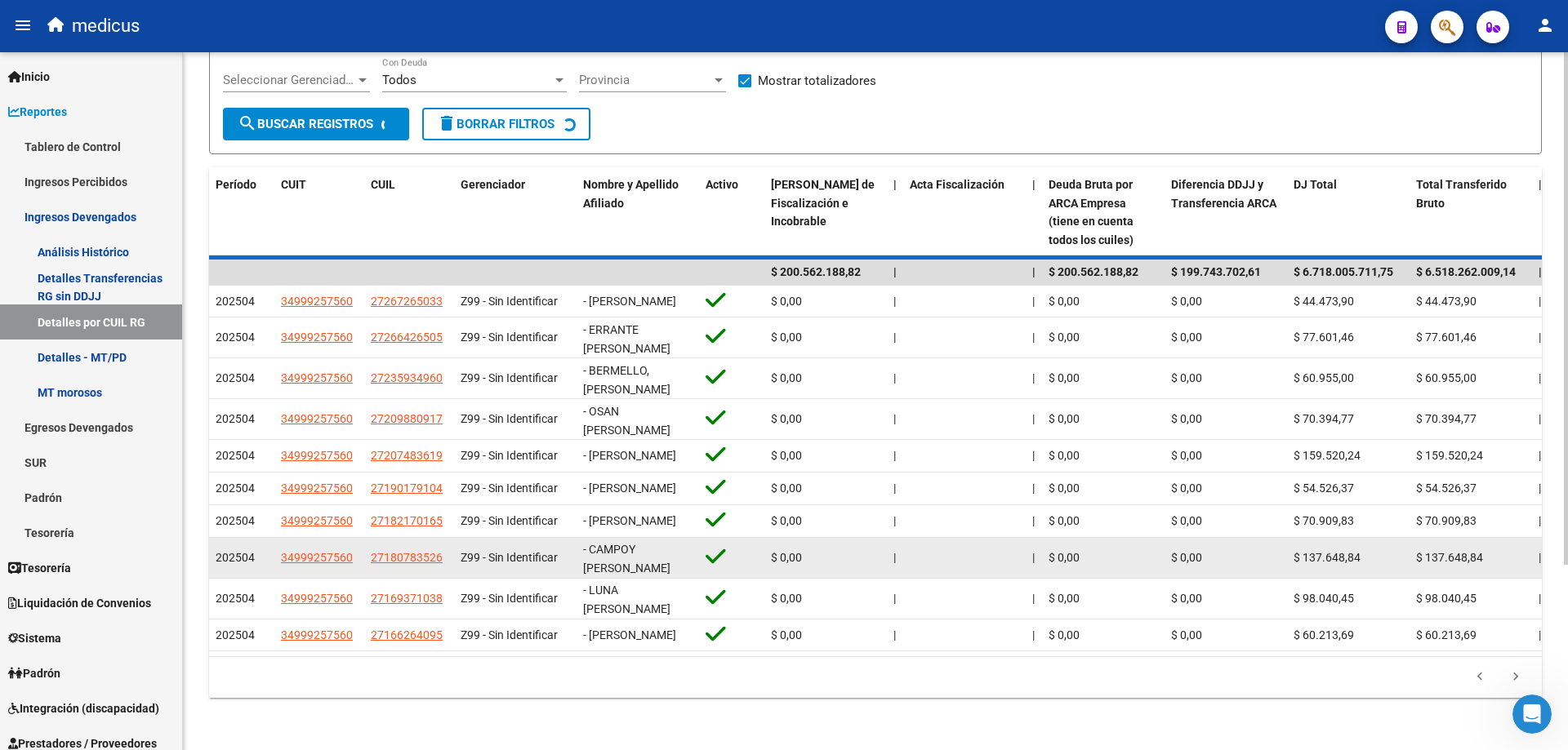
scroll to position [0, 0]
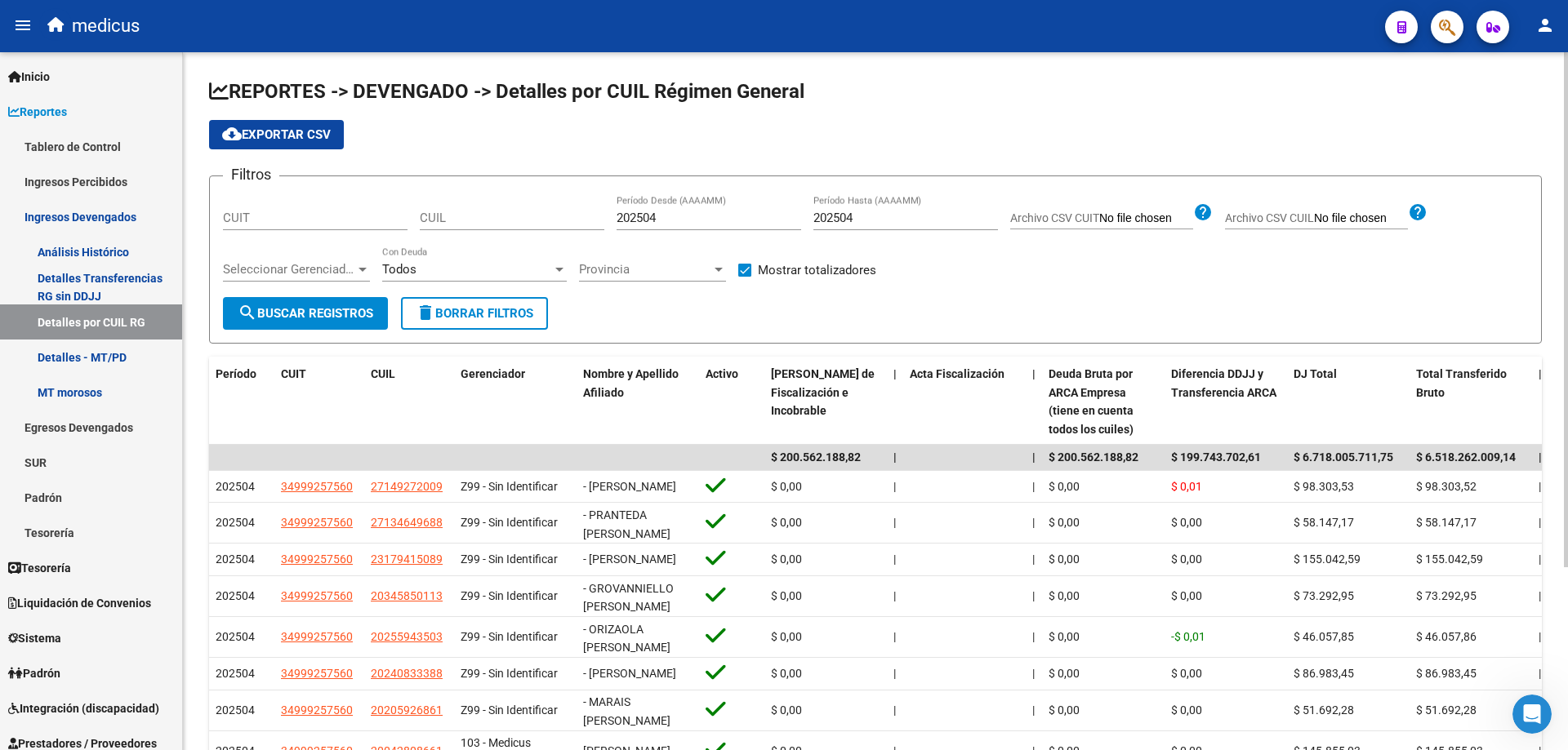
click at [283, 128] on span "cloud_download Exportar CSV" at bounding box center [276, 135] width 109 height 15
click at [116, 356] on link "Detalles - MT/PD" at bounding box center [91, 357] width 182 height 35
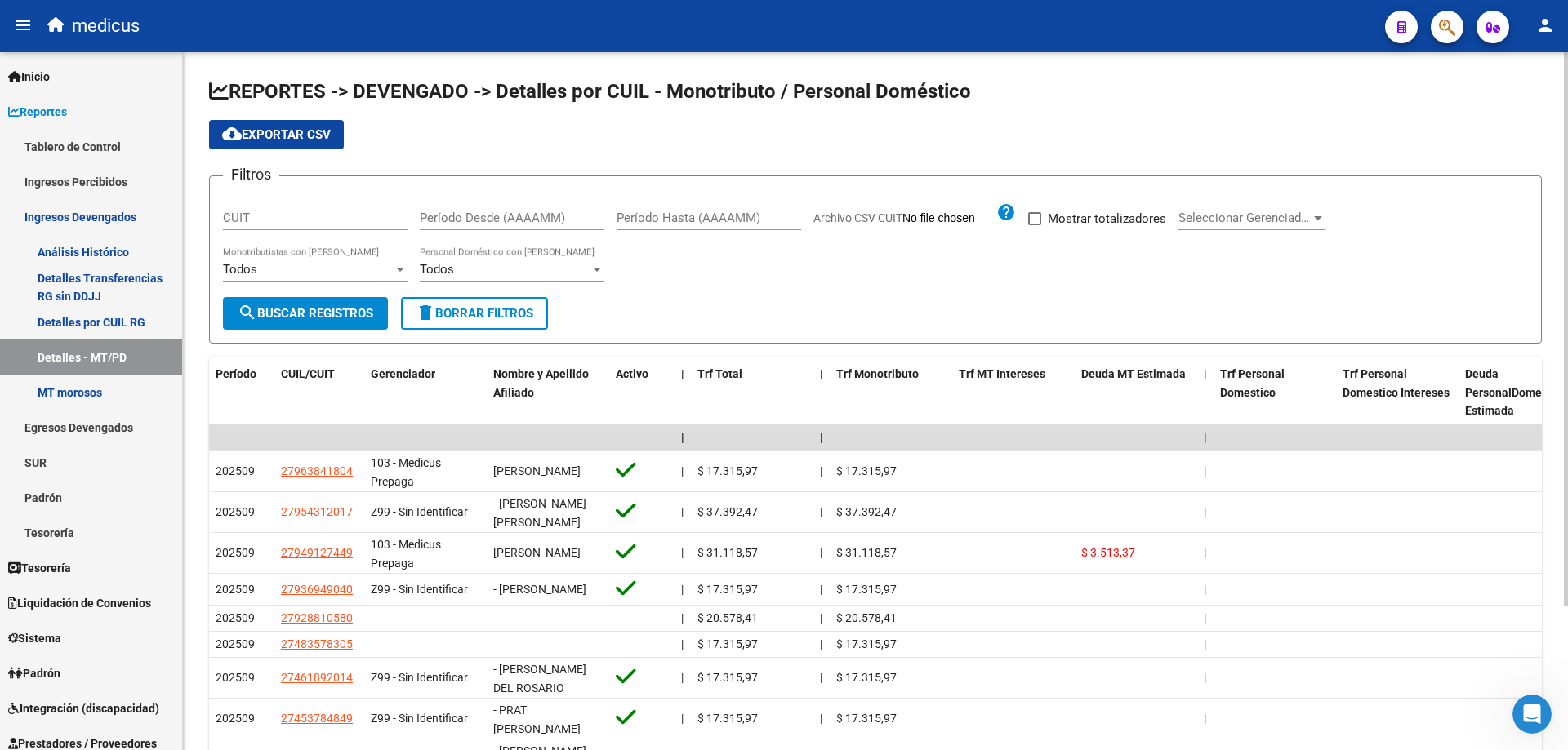
click at [527, 214] on input "Período Desde (AAAAMM)" at bounding box center [512, 218] width 185 height 15
type input "202504"
click at [1041, 223] on span at bounding box center [1035, 219] width 13 height 13
click at [1035, 225] on input "Mostrar totalizadores" at bounding box center [1034, 225] width 1 height 1
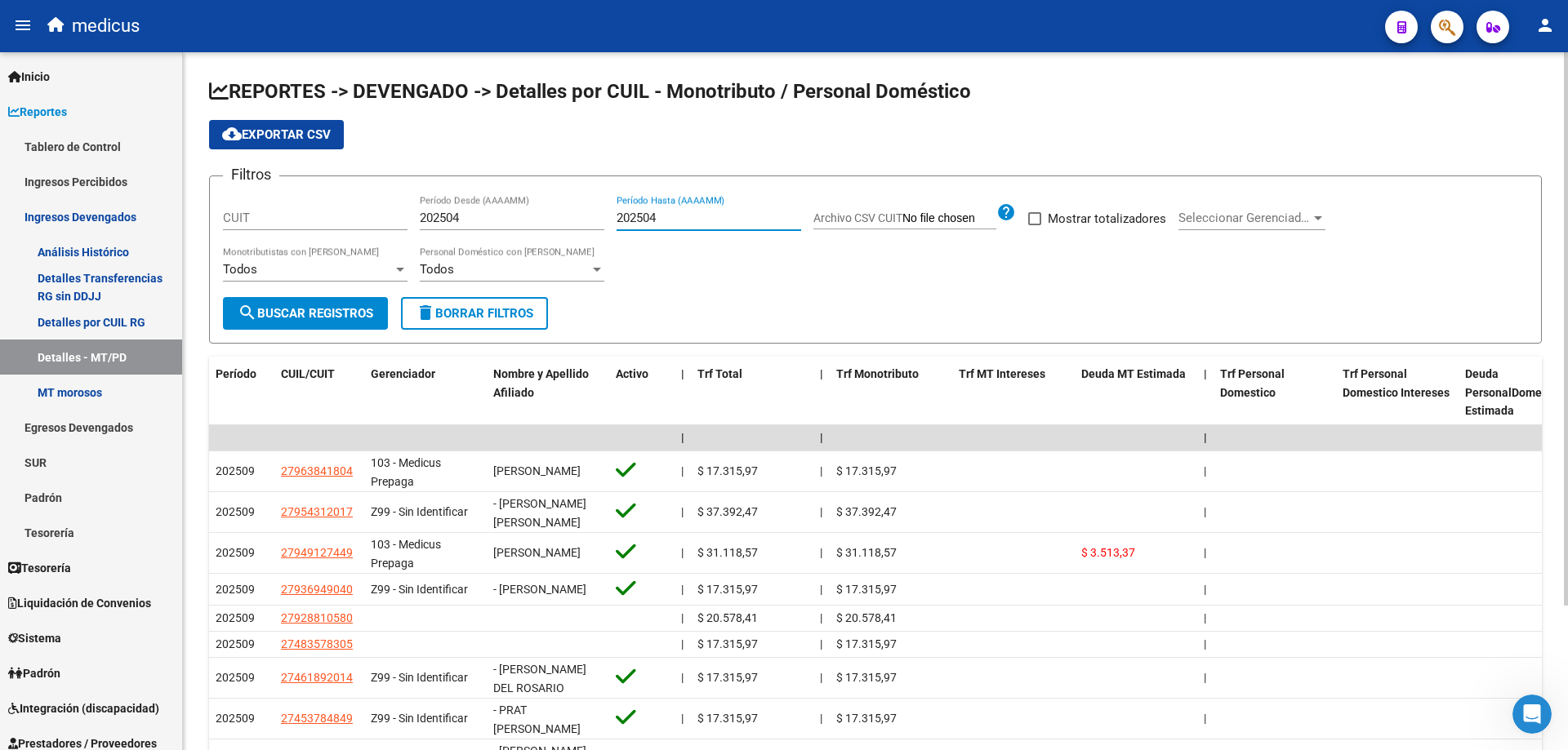
checkbox input "true"
click at [324, 318] on span "search Buscar Registros" at bounding box center [305, 314] width 135 height 15
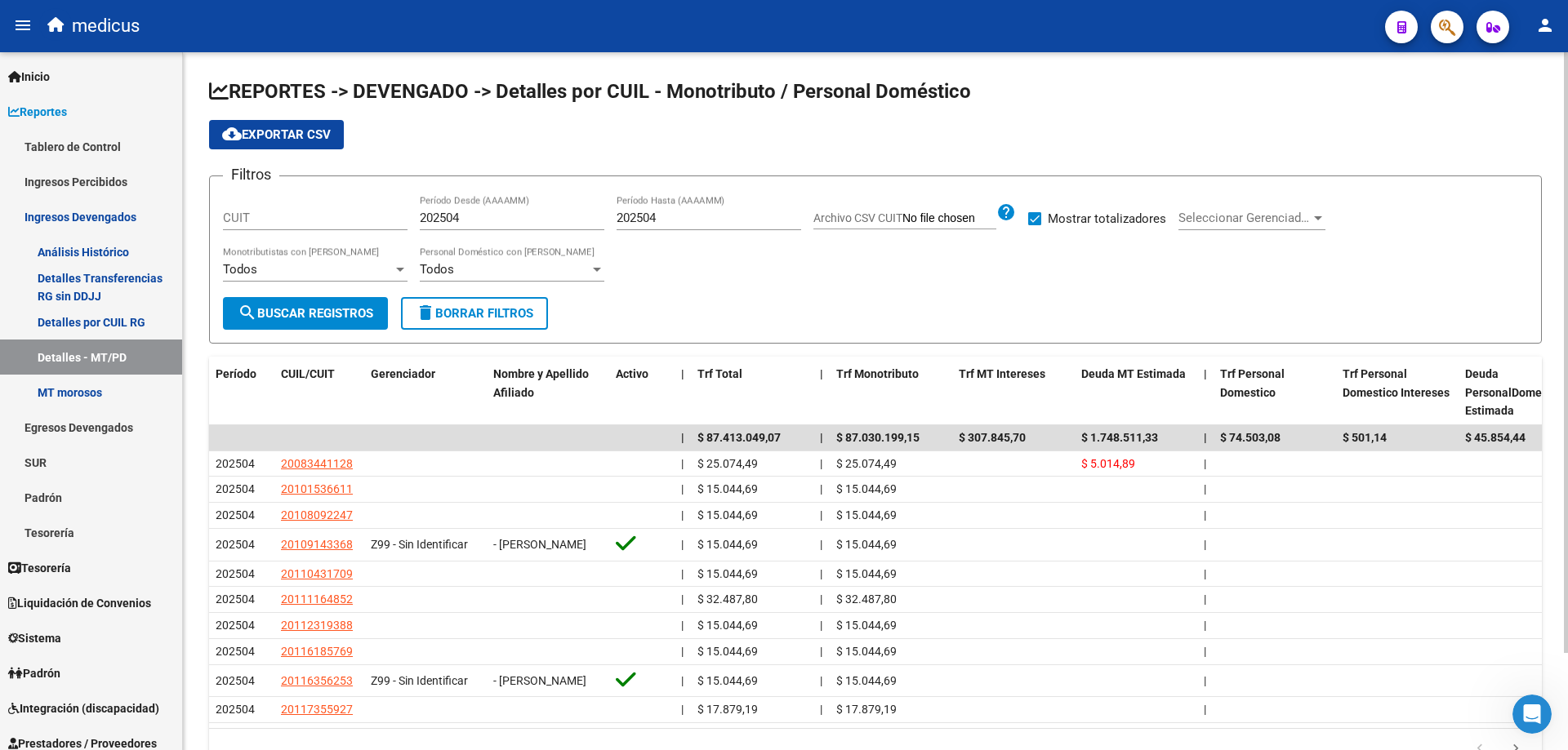
click at [265, 134] on span "cloud_download Exportar CSV" at bounding box center [276, 135] width 109 height 15
